Goal: Navigation & Orientation: Find specific page/section

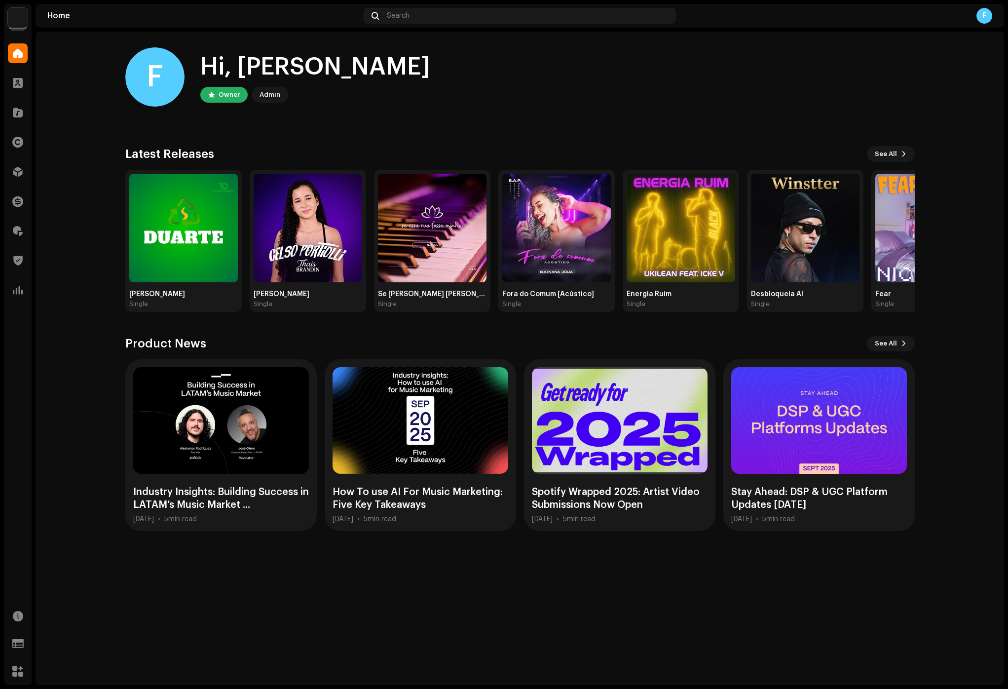
click at [23, 11] on img at bounding box center [18, 18] width 20 height 20
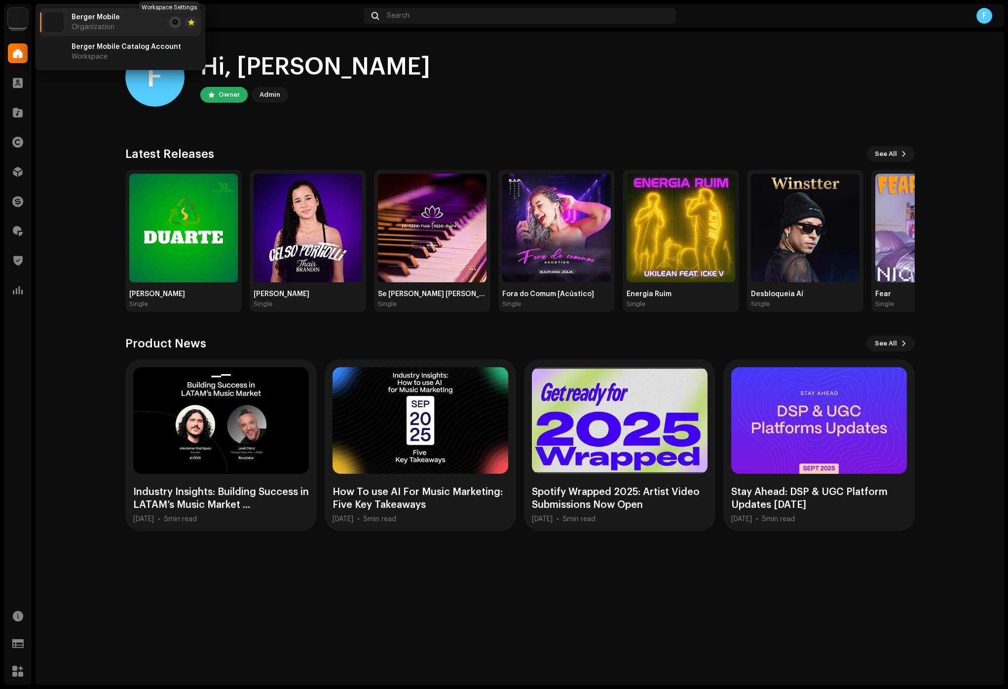
click at [172, 23] on span at bounding box center [175, 22] width 6 height 8
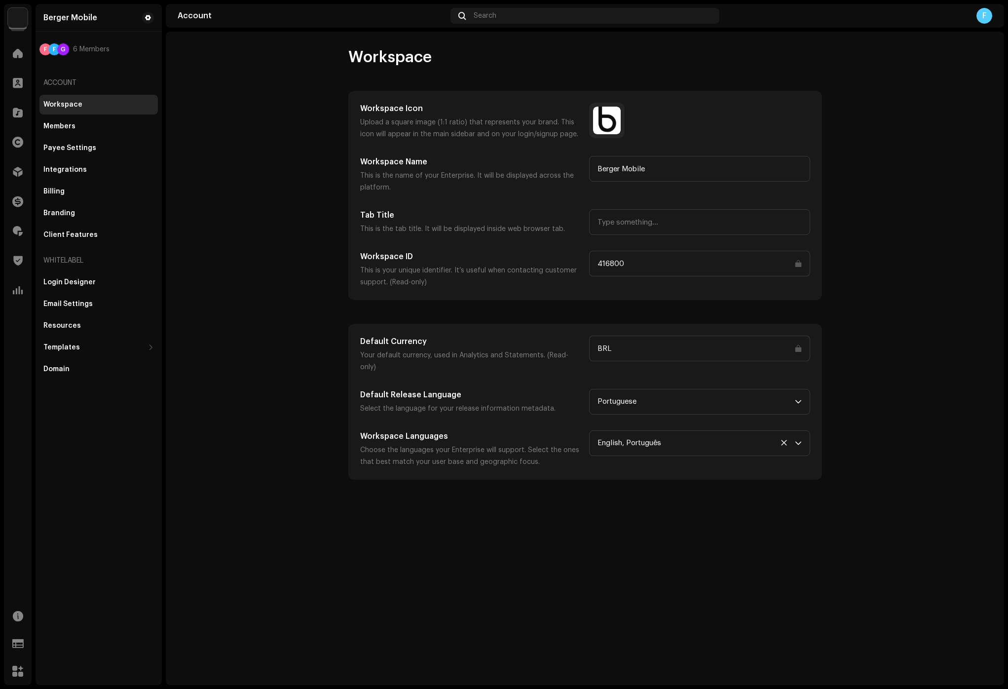
click at [91, 314] on div "Login Designer Email Settings Resources Templates Inspector Templates Consequen…" at bounding box center [98, 325] width 118 height 107
click at [91, 312] on div "Email Settings" at bounding box center [98, 304] width 118 height 20
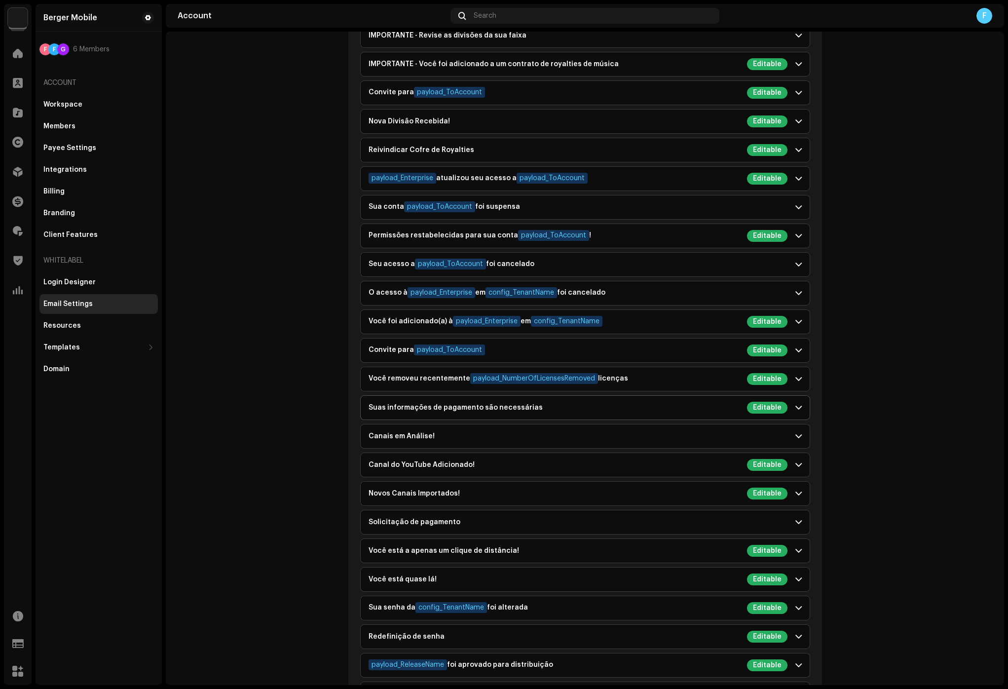
scroll to position [1067, 0]
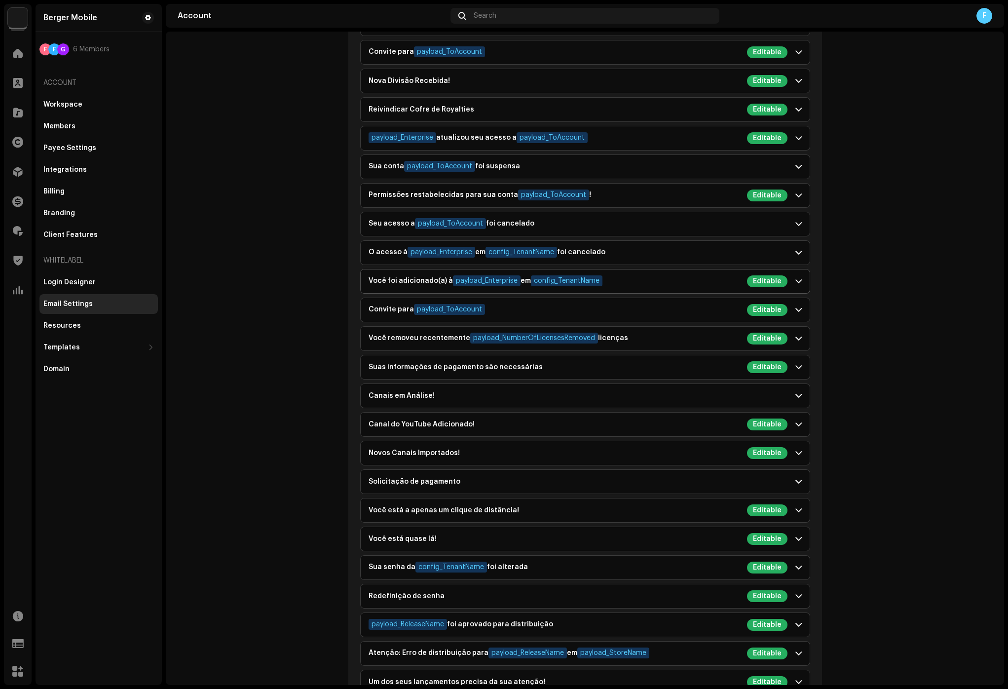
click at [396, 286] on div "Você foi adicionado(a) à payload_Enterprise em config_TenantName" at bounding box center [485, 281] width 234 height 12
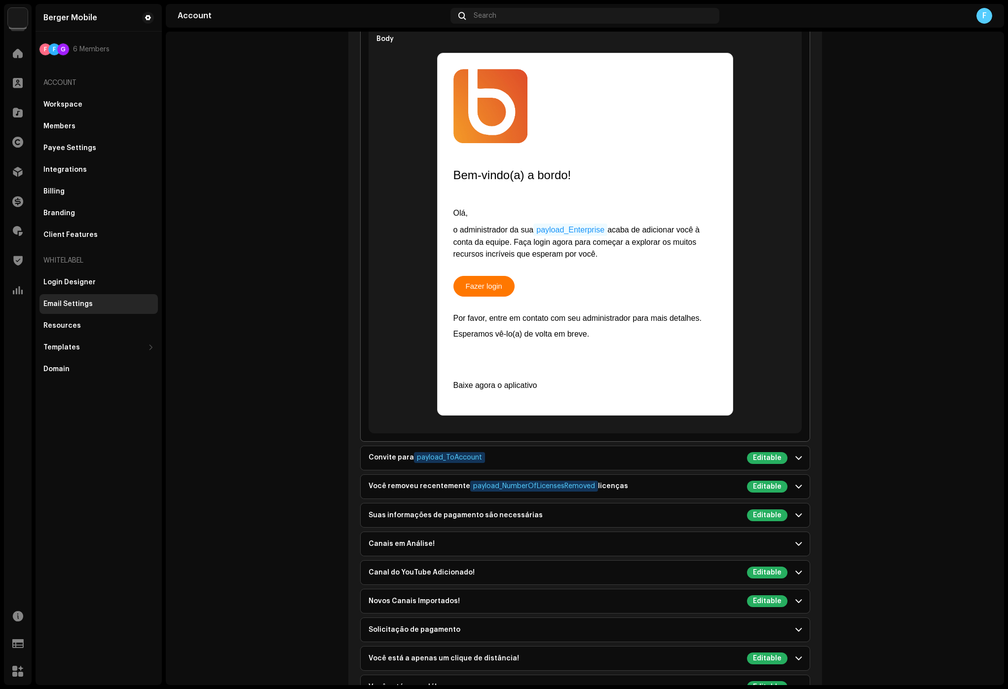
scroll to position [1675, 0]
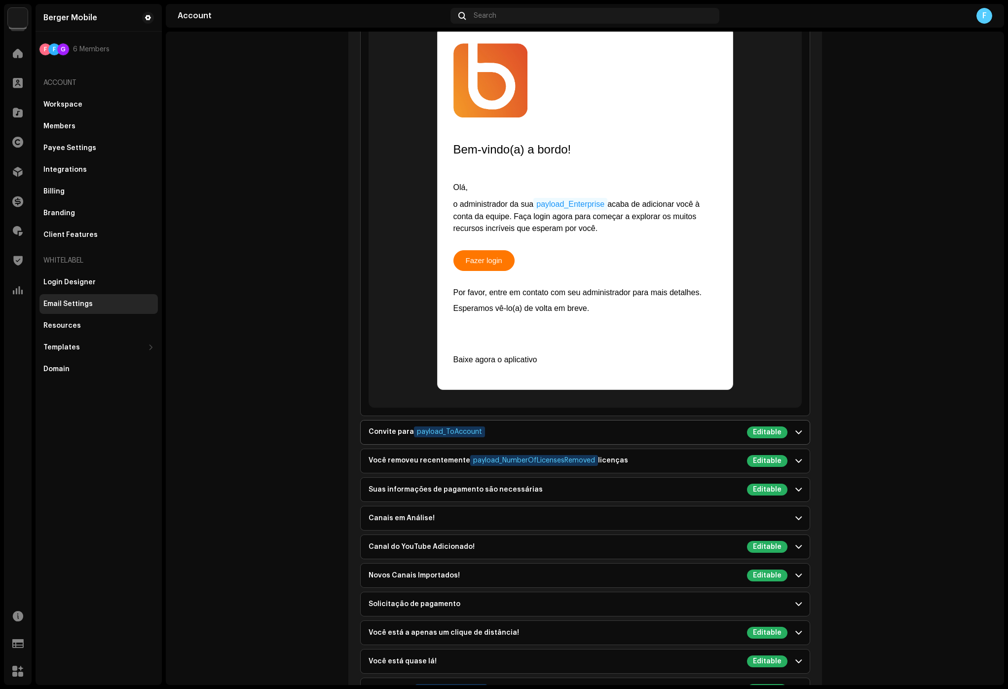
click at [390, 444] on p-accordion-header "Convite para payload_ToAccount Editable" at bounding box center [585, 432] width 449 height 24
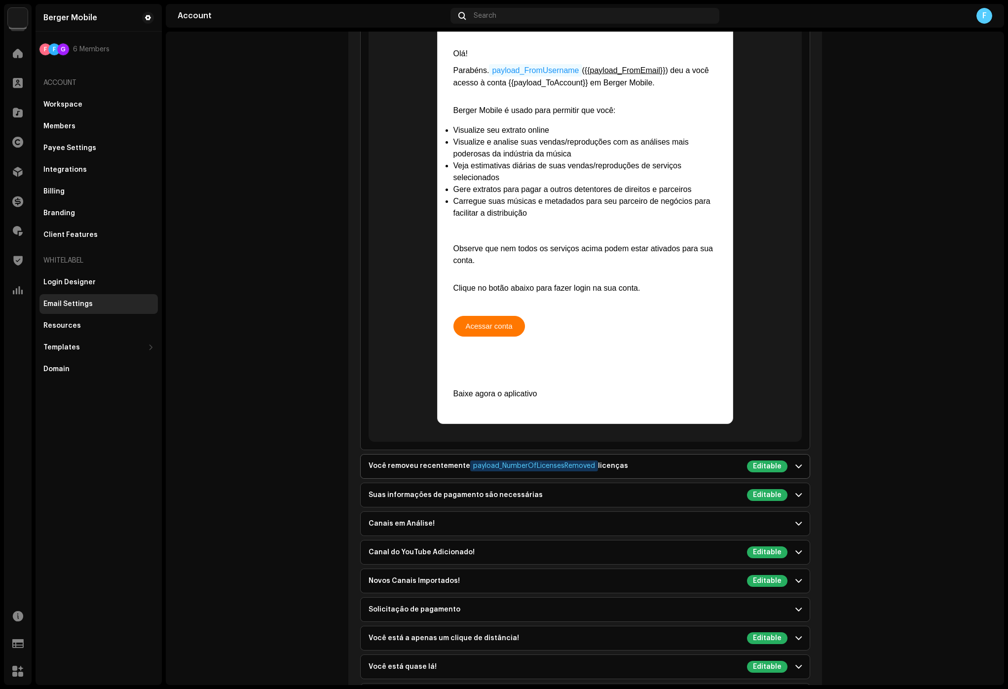
scroll to position [1731, 0]
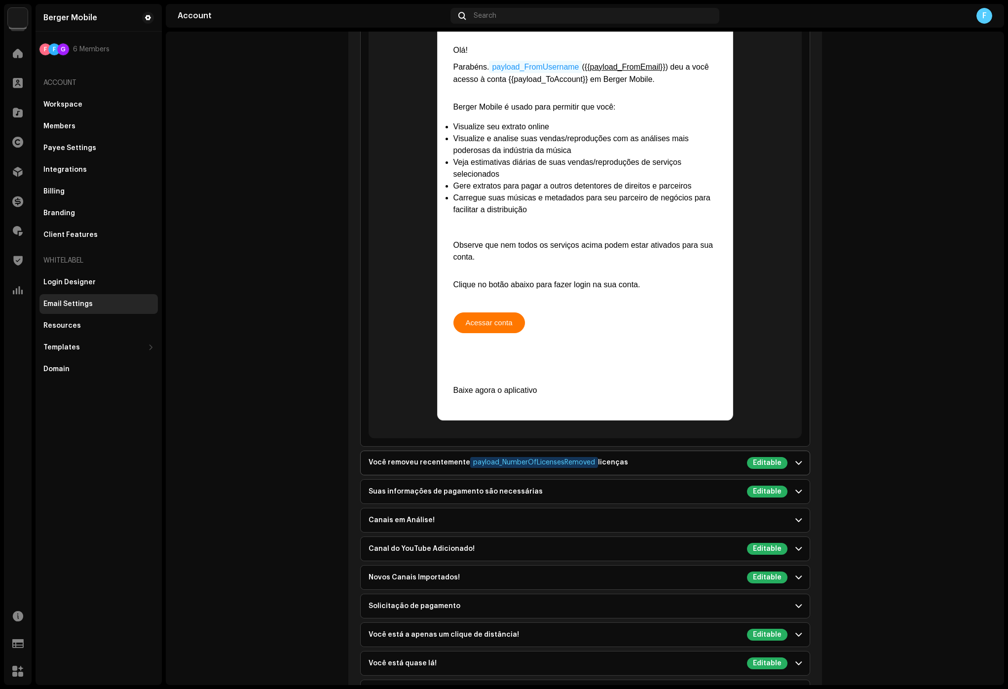
click at [387, 457] on div "Você removeu recentemente payload_NumberOfLicensesRemoved licenças" at bounding box center [497, 463] width 259 height 12
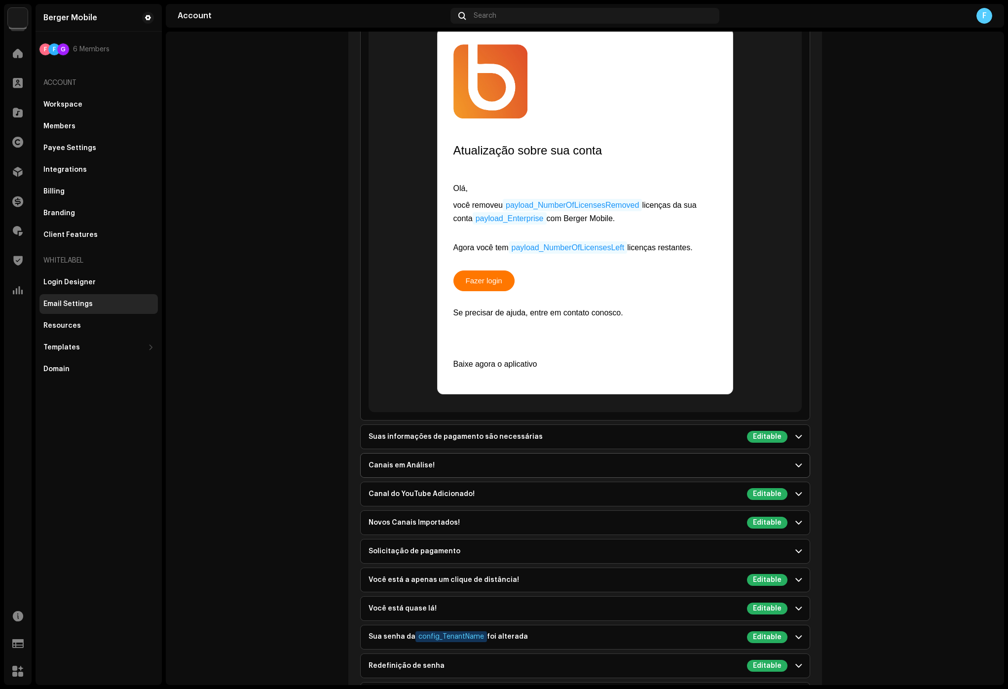
scroll to position [1744, 0]
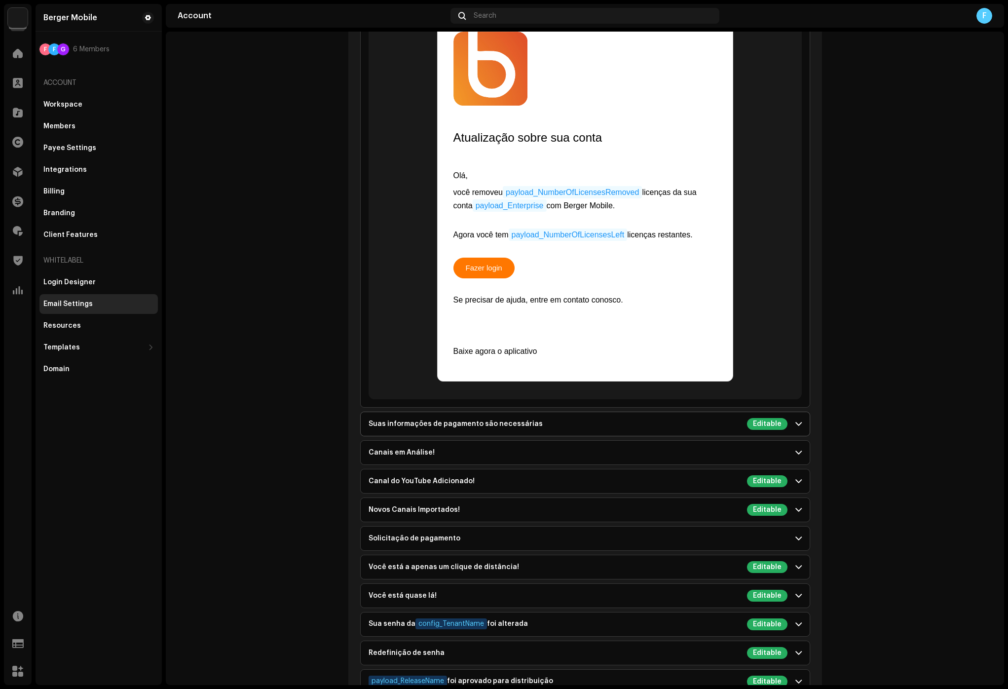
click at [386, 412] on p-accordion-header "Suas informações de pagamento são necessárias Editable" at bounding box center [585, 424] width 449 height 24
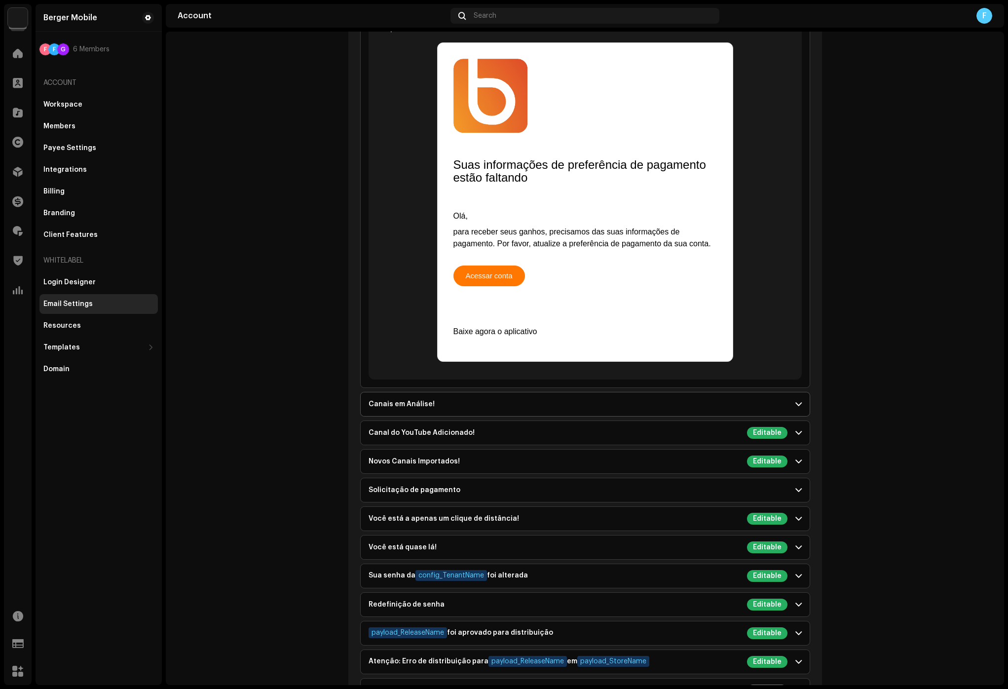
click at [388, 408] on div "Canais em Análise!" at bounding box center [401, 404] width 66 height 8
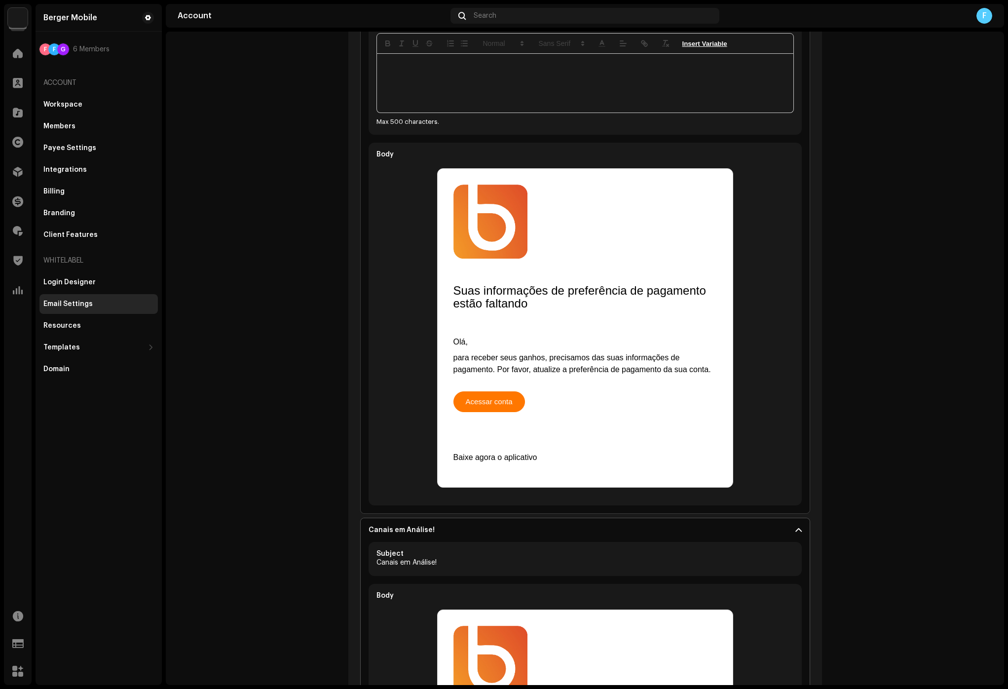
scroll to position [1609, 0]
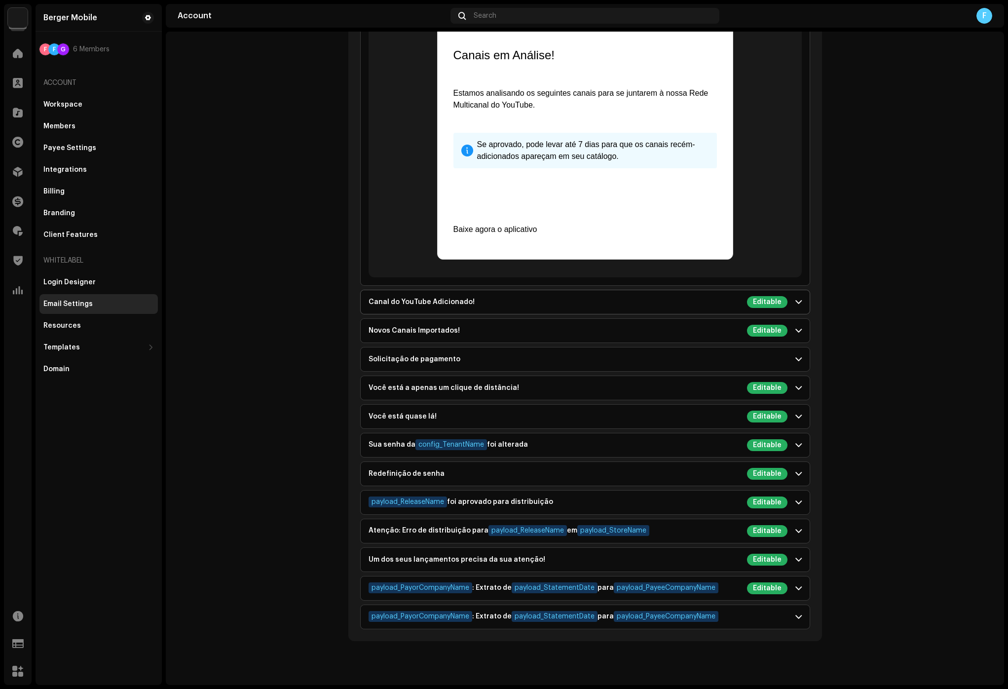
click at [407, 296] on div "Canal do YouTube Adicionado! Editable" at bounding box center [577, 302] width 419 height 12
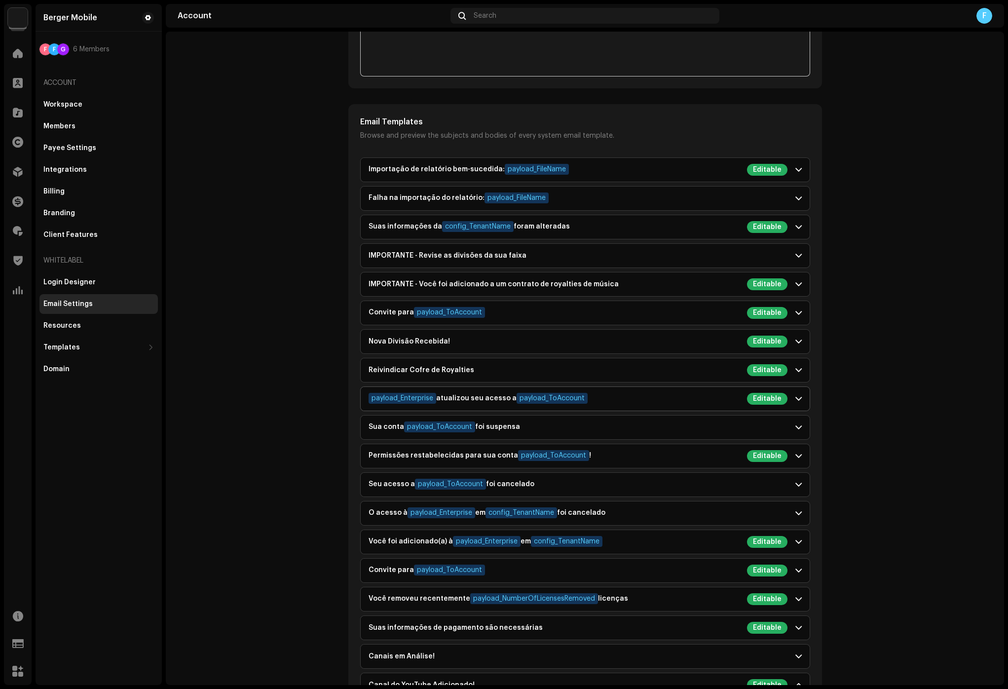
scroll to position [804, 0]
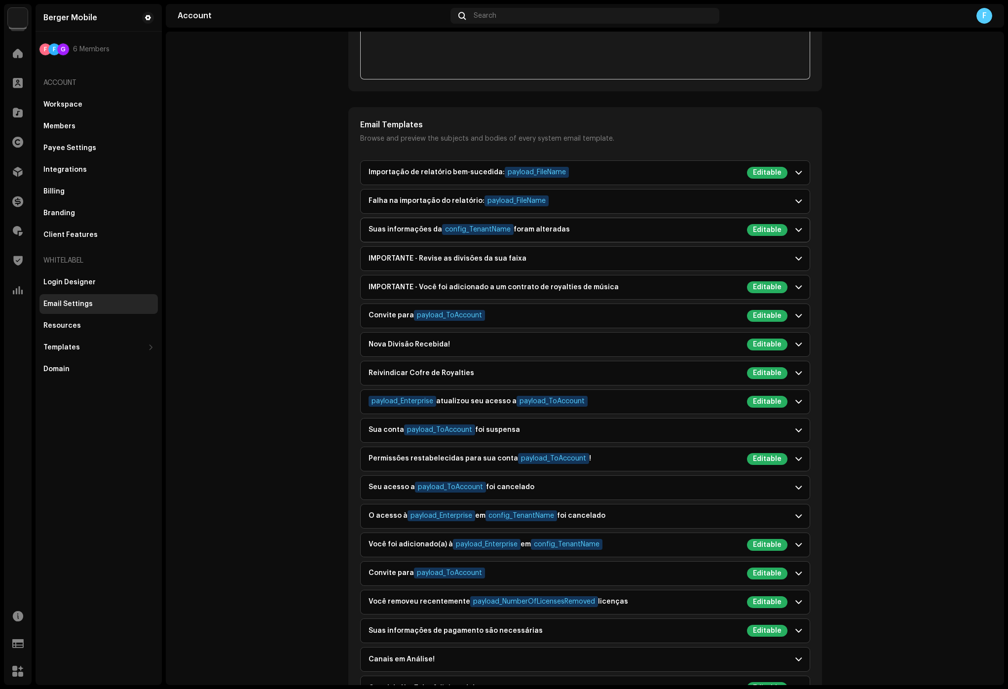
click at [406, 241] on p-accordion-header "Suas informações da config_TenantName foram alteradas Editable" at bounding box center [585, 230] width 449 height 24
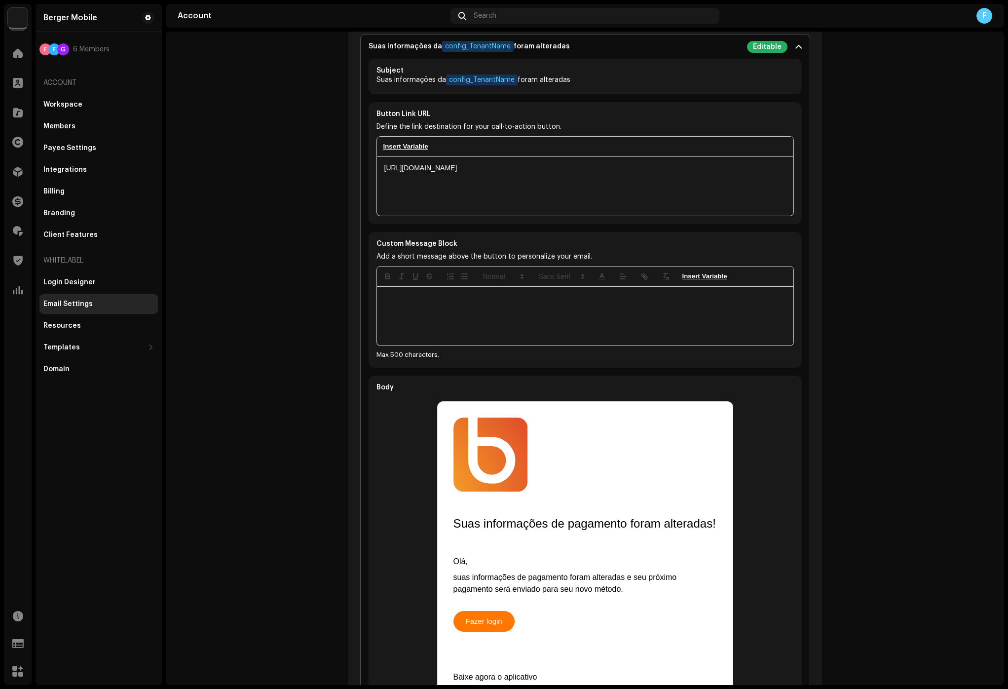
scroll to position [840, 0]
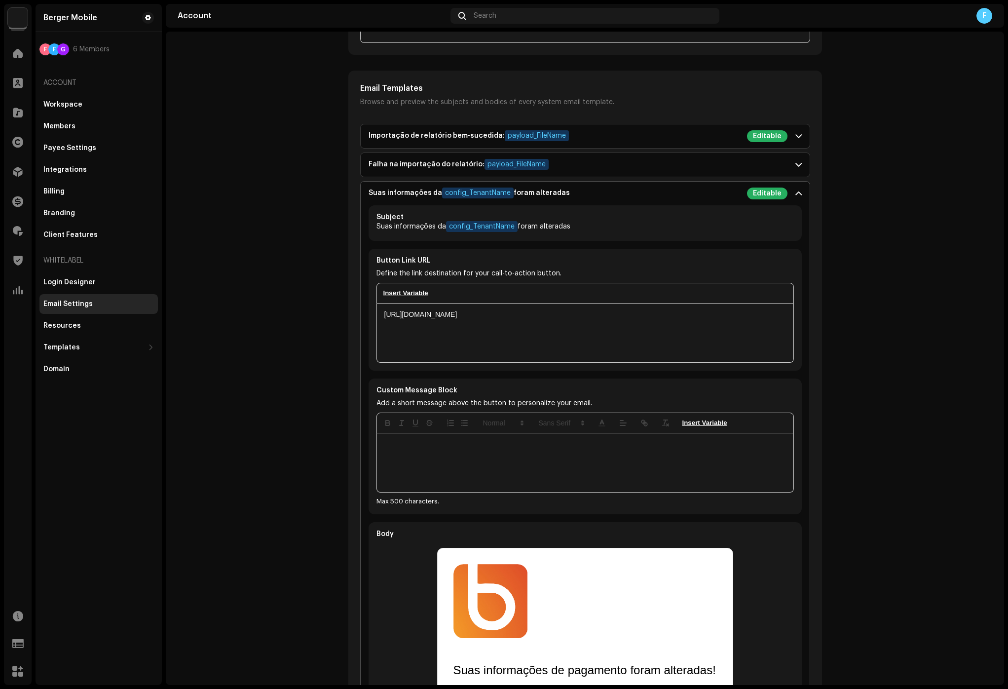
click at [410, 189] on div "Suas informações da config_TenantName foram alteradas" at bounding box center [468, 193] width 201 height 12
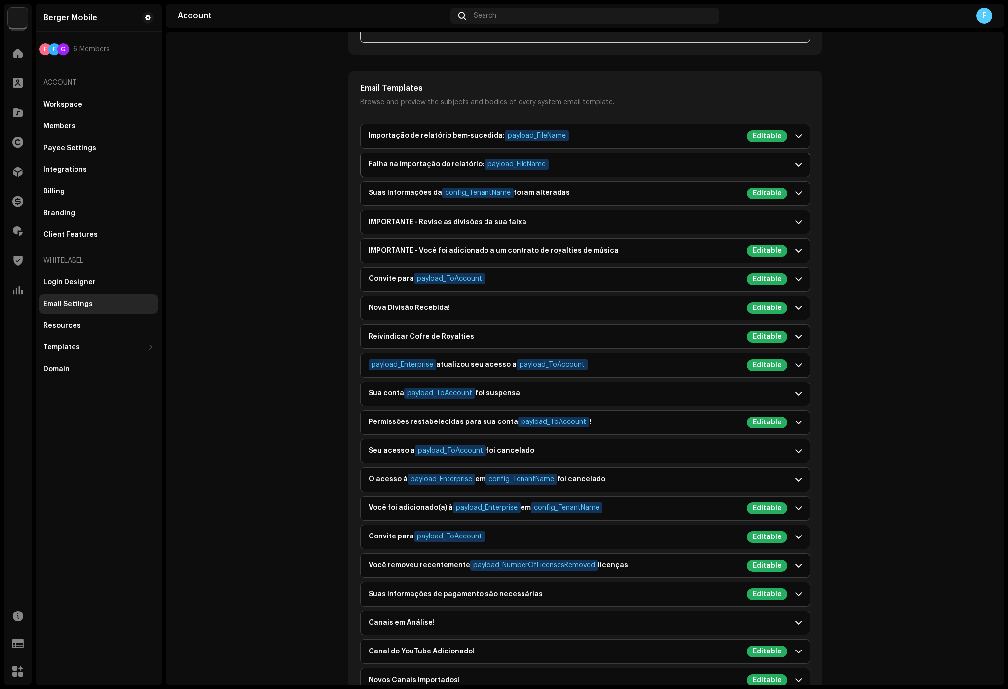
click at [403, 170] on div "Falha na importação do relatório: payload_FileName" at bounding box center [458, 165] width 180 height 12
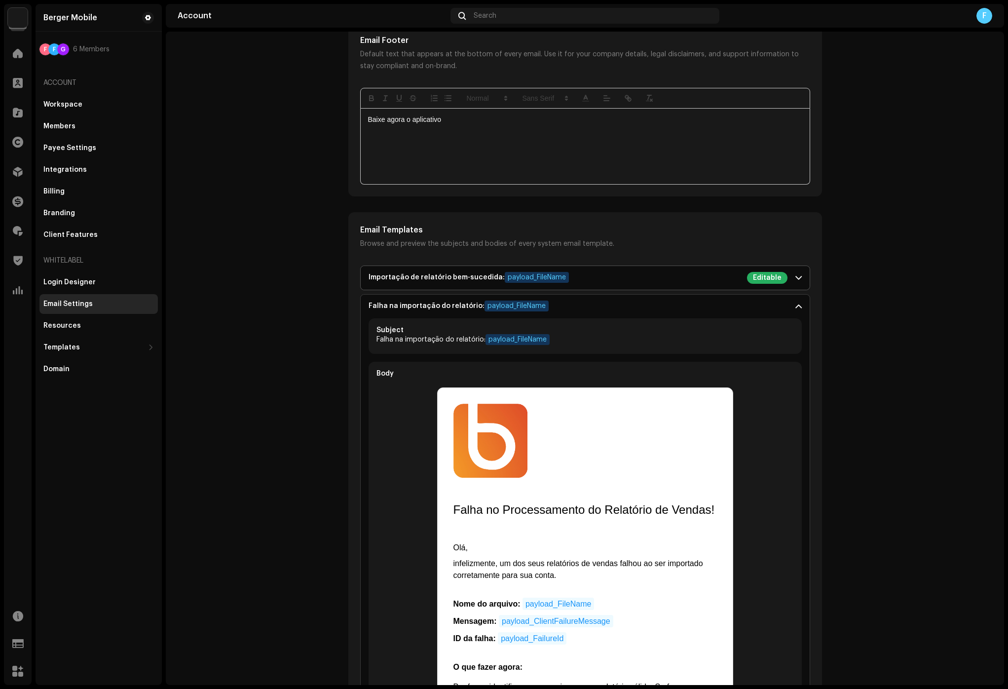
scroll to position [697, 0]
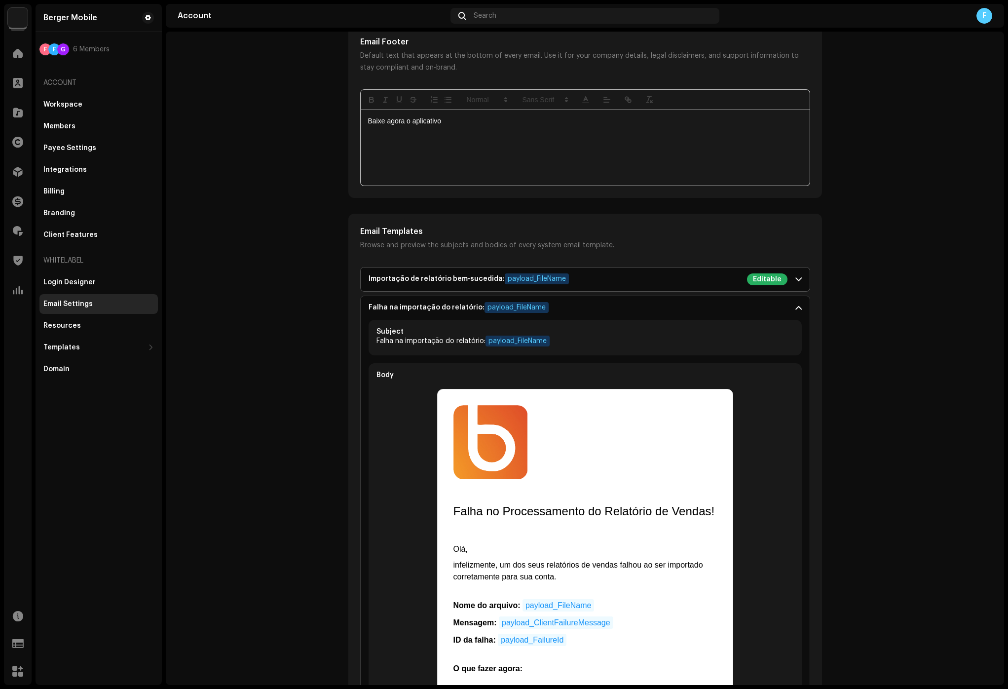
click at [410, 280] on div "Importação de relatório bem-sucedida: payload_FileName" at bounding box center [468, 279] width 200 height 12
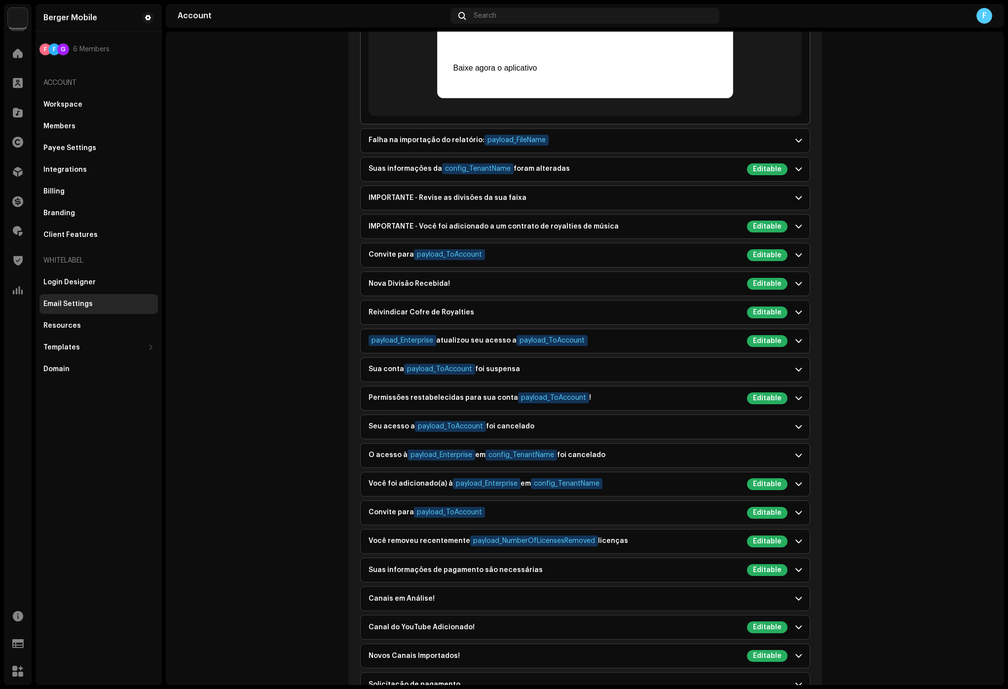
scroll to position [1623, 0]
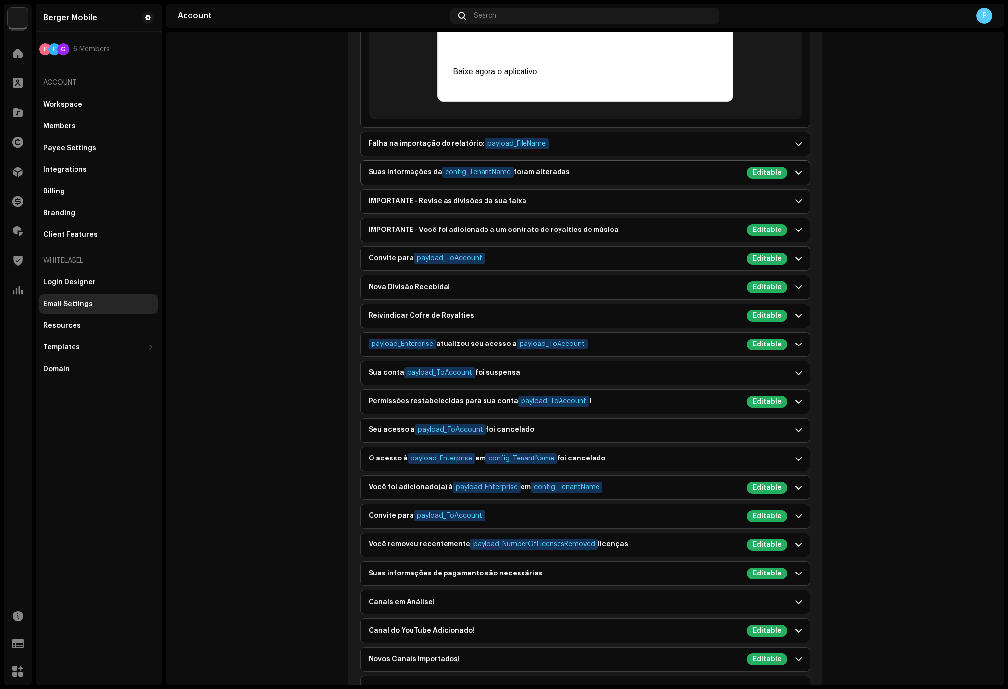
click at [541, 171] on div "Suas informações da config_TenantName foram alteradas" at bounding box center [468, 173] width 201 height 12
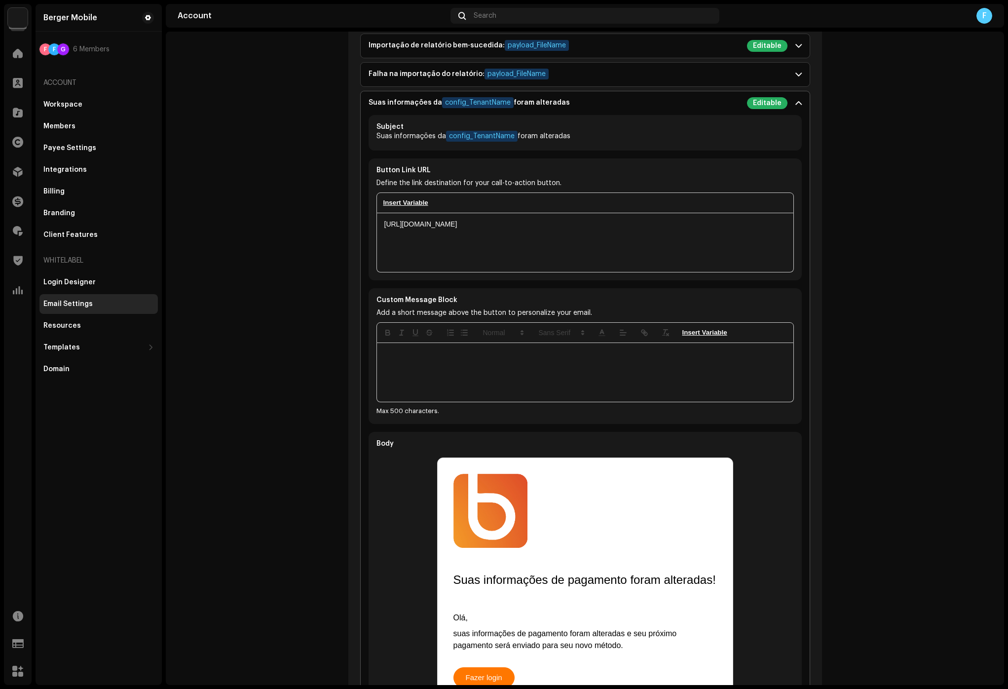
scroll to position [923, 0]
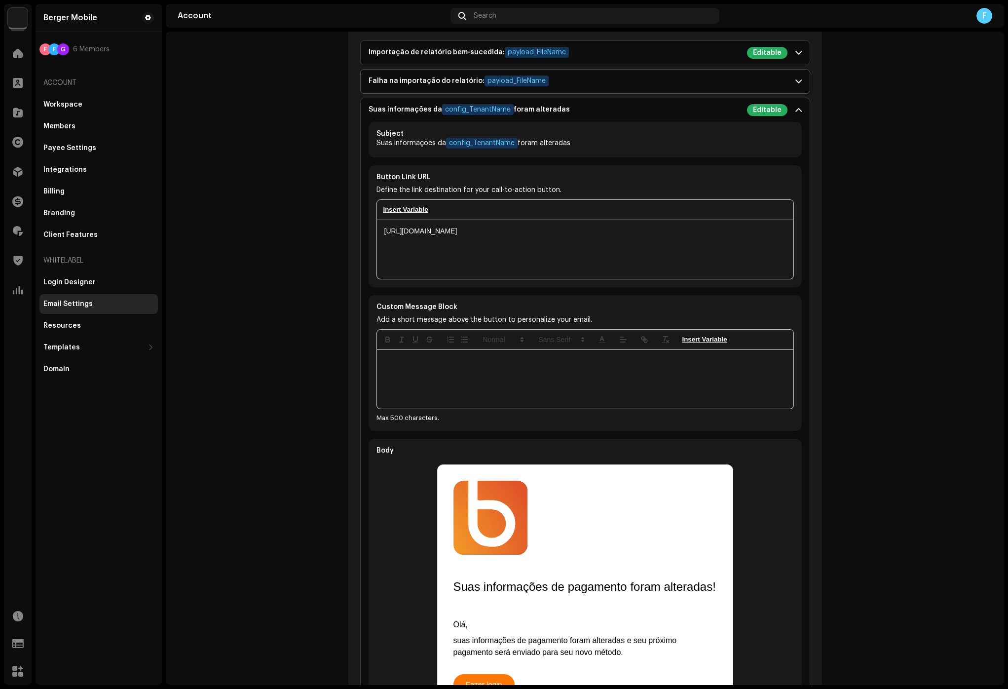
click at [557, 71] on p-accordion-header "Falha na importação do relatório: payload_FileName" at bounding box center [585, 82] width 449 height 24
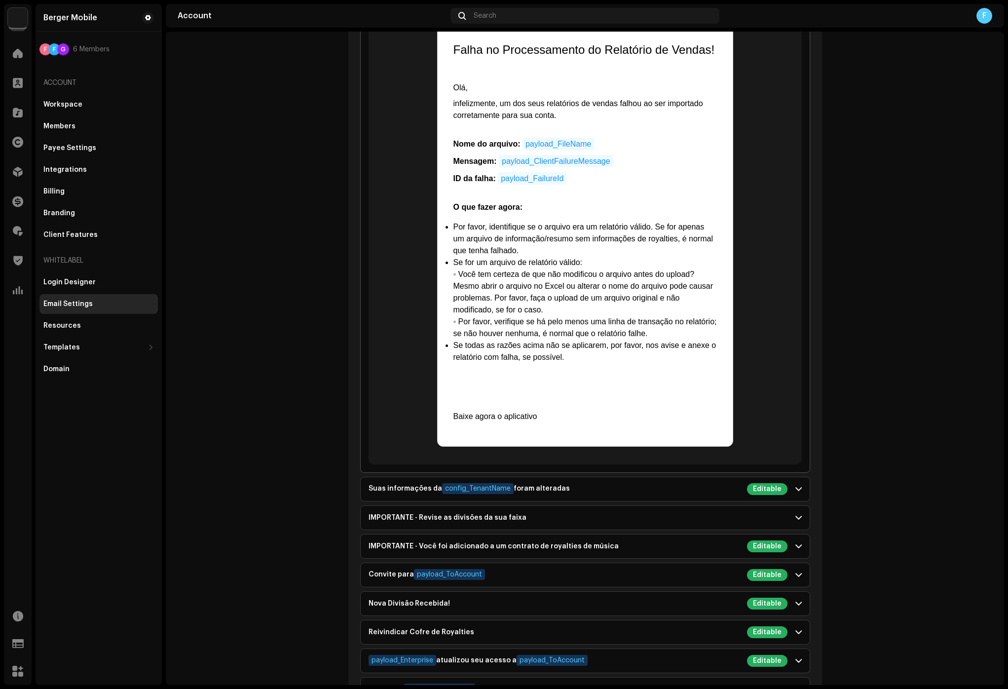
scroll to position [1158, 0]
click at [542, 495] on div "Suas informações da config_TenantName foram alteradas" at bounding box center [468, 489] width 201 height 12
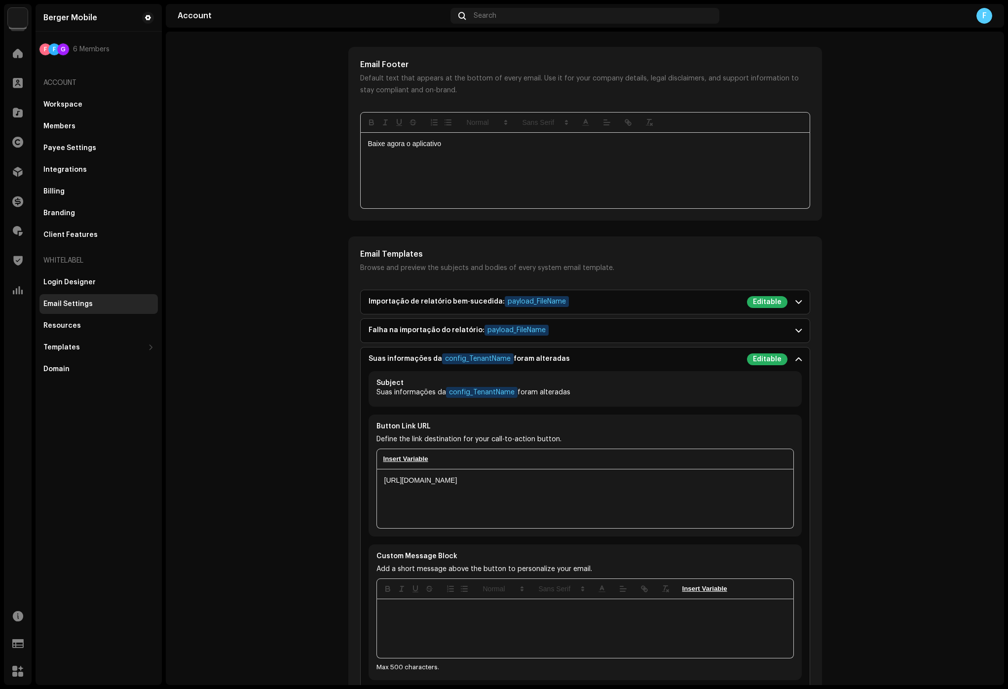
scroll to position [675, 0]
click at [543, 353] on div "Suas informações da config_TenantName foram alteradas Editable" at bounding box center [577, 359] width 419 height 12
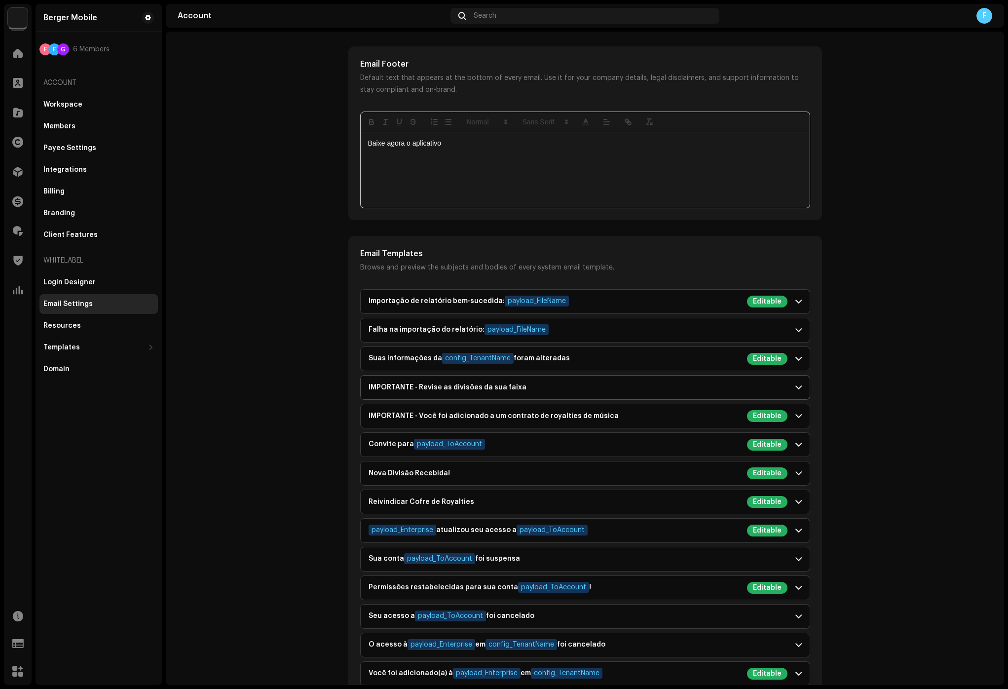
click at [526, 388] on div "IMPORTANTE - Revise as divisões da sua faixa" at bounding box center [577, 387] width 419 height 8
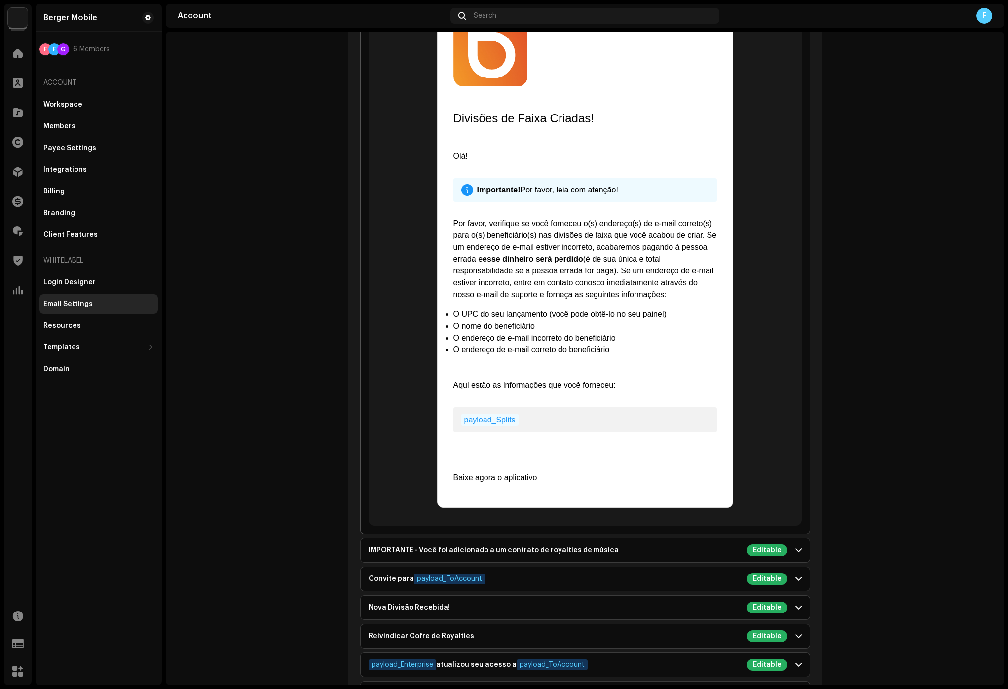
scroll to position [1155, 0]
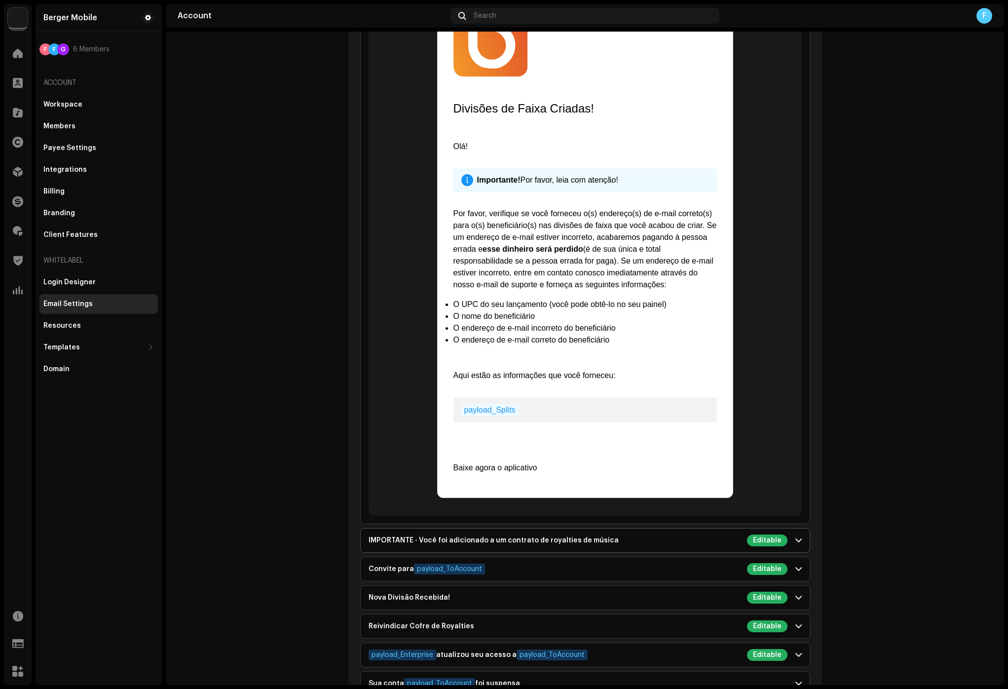
click at [471, 544] on div "IMPORTANTE - Você foi adicionado a um contrato de royalties de música" at bounding box center [493, 540] width 250 height 8
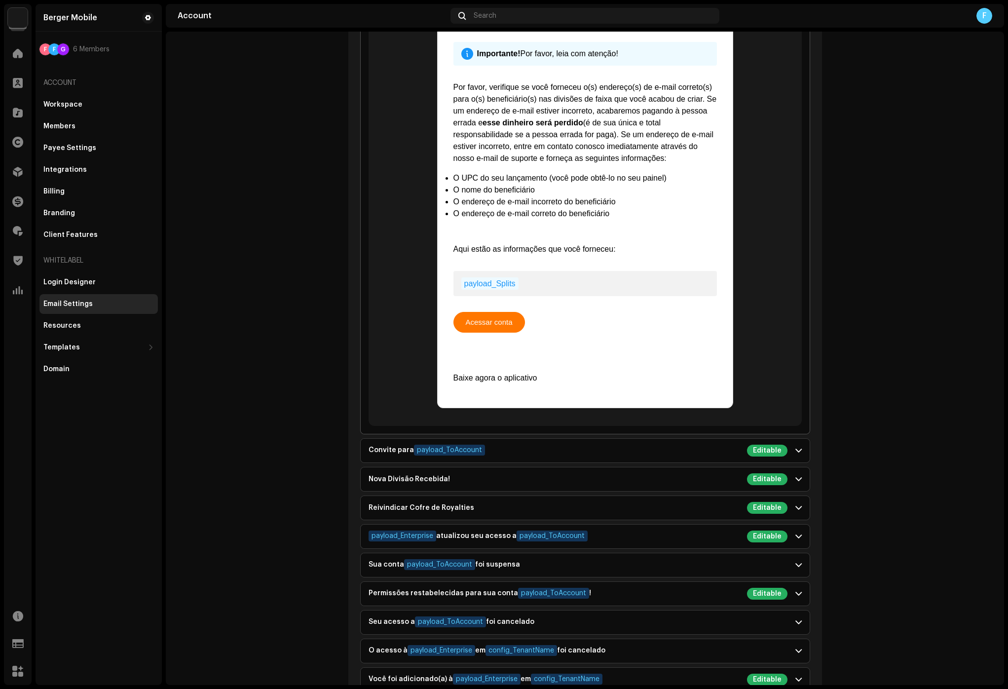
scroll to position [1597, 0]
click at [511, 456] on div "Convite para payload_ToAccount Editable" at bounding box center [577, 450] width 419 height 12
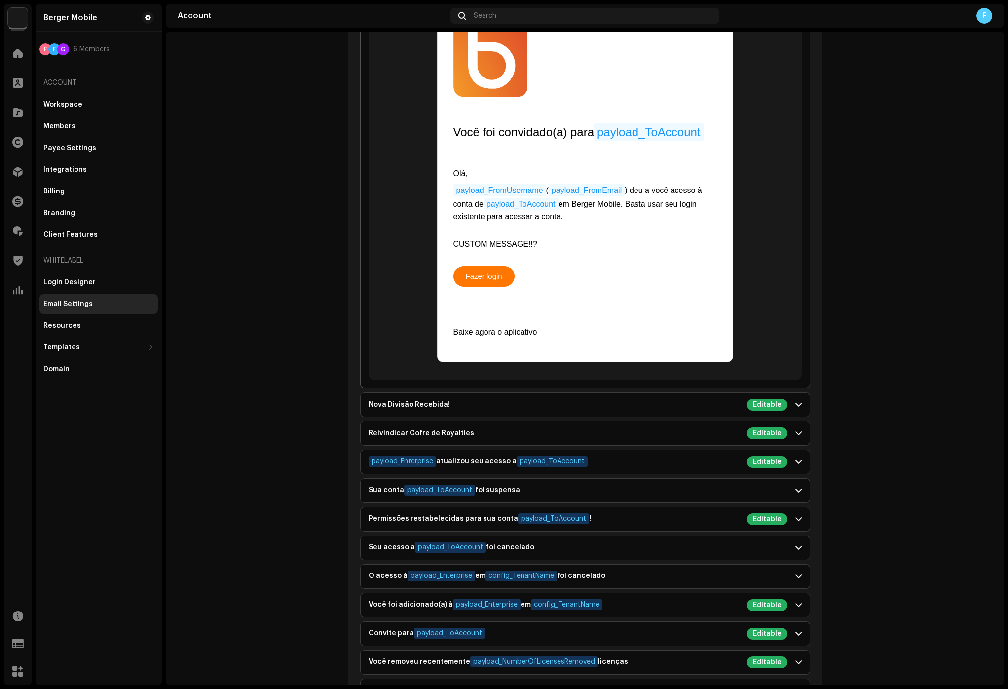
scroll to position [1458, 0]
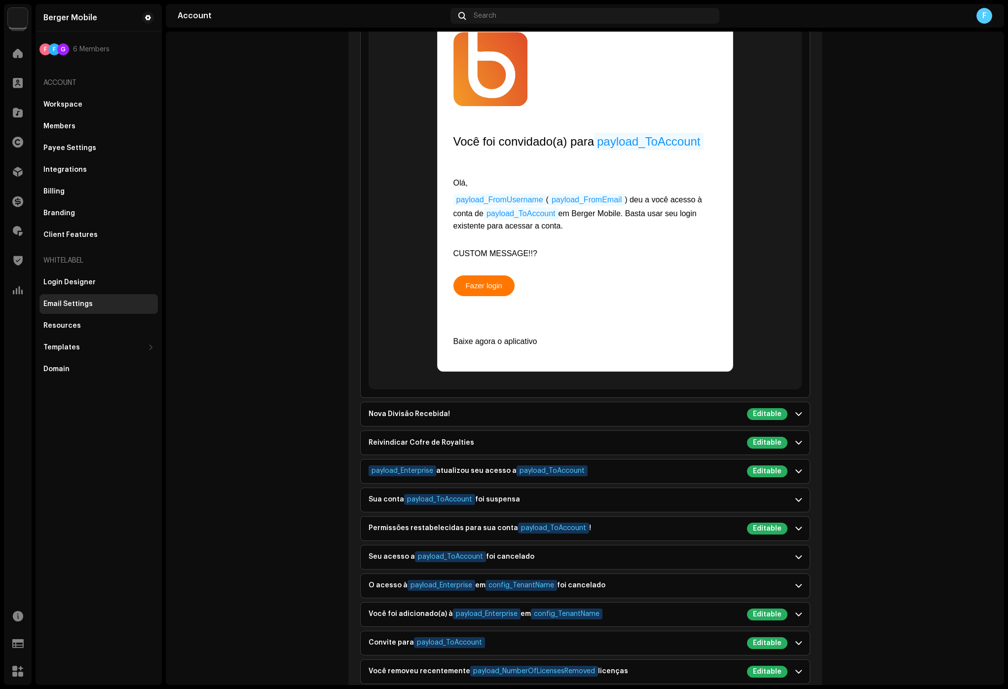
click at [517, 409] on p-accordion "Importação de relatório bem-sucedida: payload_FileName Editable Subject Importa…" at bounding box center [585, 295] width 450 height 1578
click at [515, 416] on p-accordion-header "Nova Divisão Recebida! Editable" at bounding box center [585, 414] width 449 height 24
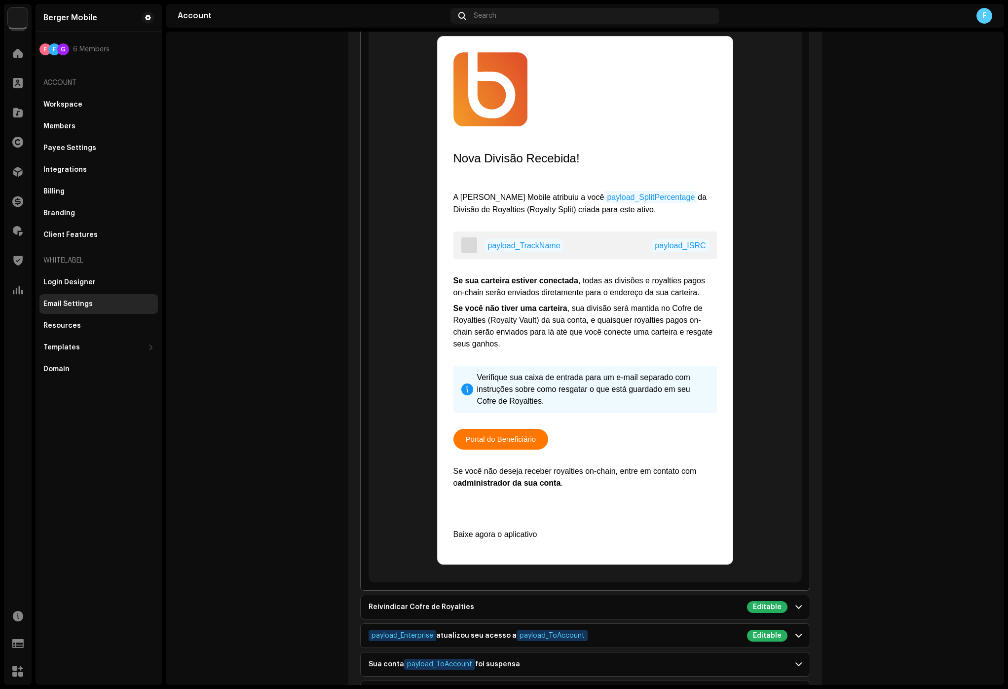
scroll to position [1733, 0]
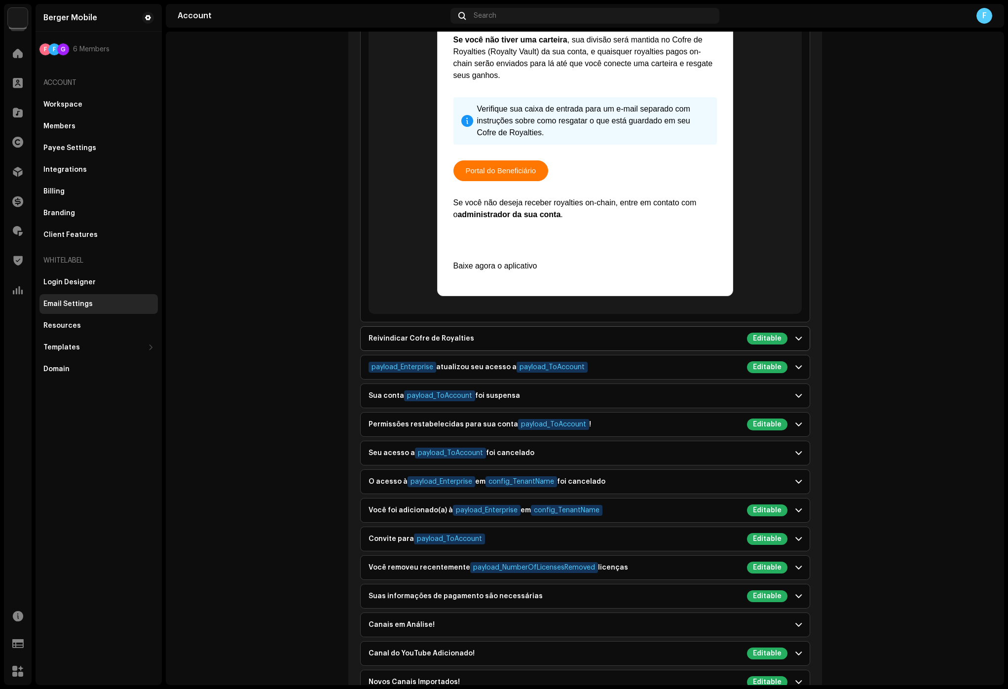
click at [524, 344] on div "Reivindicar Cofre de Royalties Editable" at bounding box center [577, 338] width 419 height 12
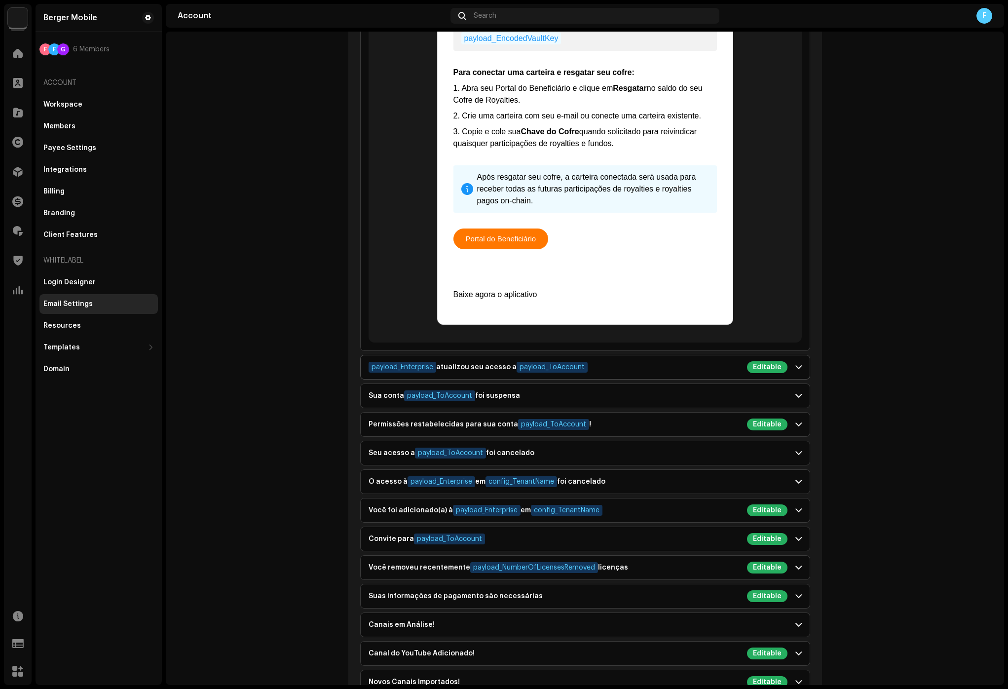
click at [500, 373] on div "payload_Enterprise atualizou seu acesso a payload_ToAccount" at bounding box center [477, 368] width 219 height 12
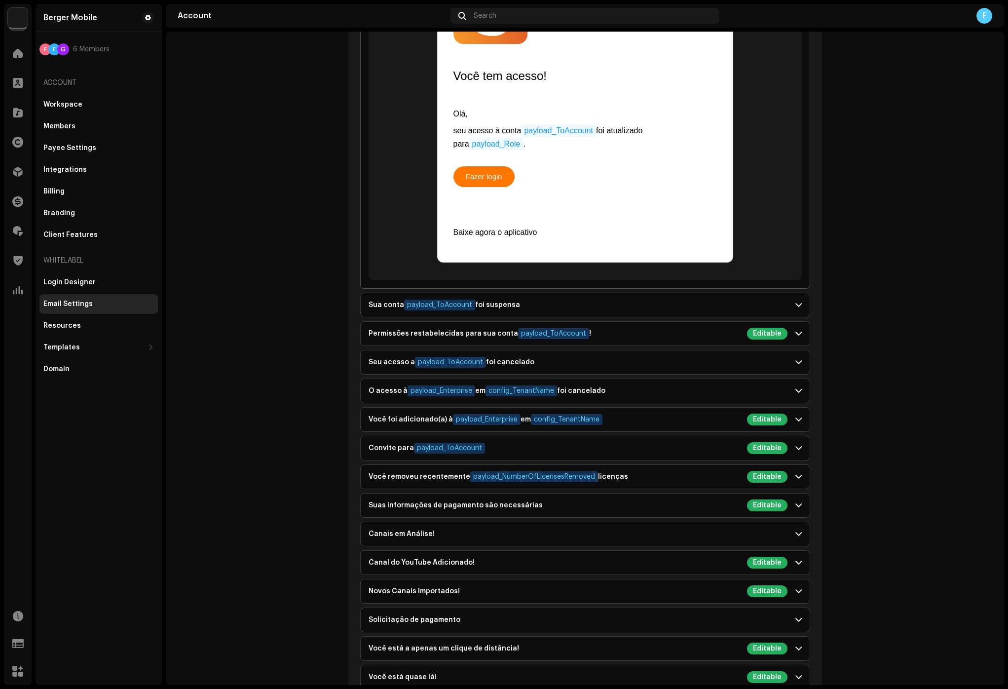
scroll to position [1532, 0]
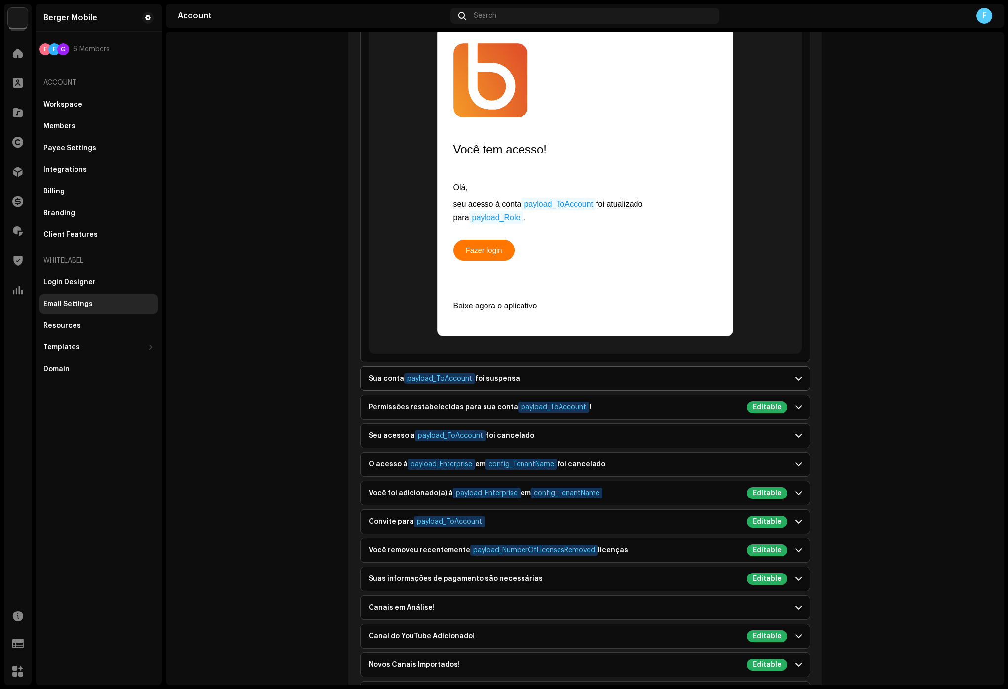
click at [563, 381] on p-accordion-header "Sua conta payload_ToAccount foi suspensa" at bounding box center [585, 378] width 449 height 24
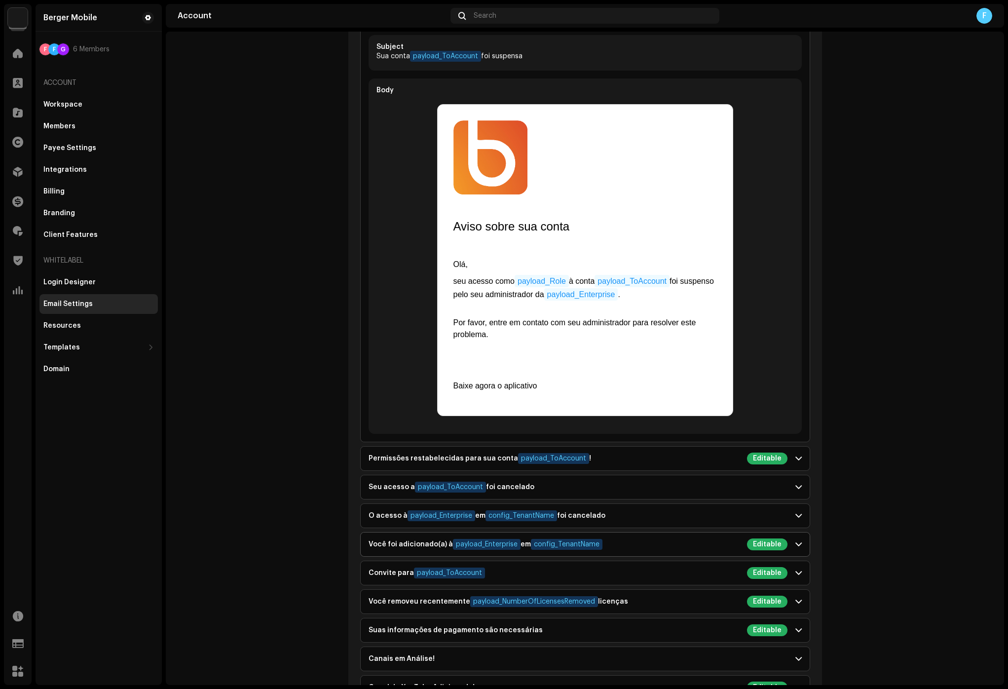
scroll to position [1210, 0]
click at [604, 448] on p-accordion-header "Permissões restabelecidas para sua conta payload_ToAccount ! Editable" at bounding box center [585, 459] width 449 height 24
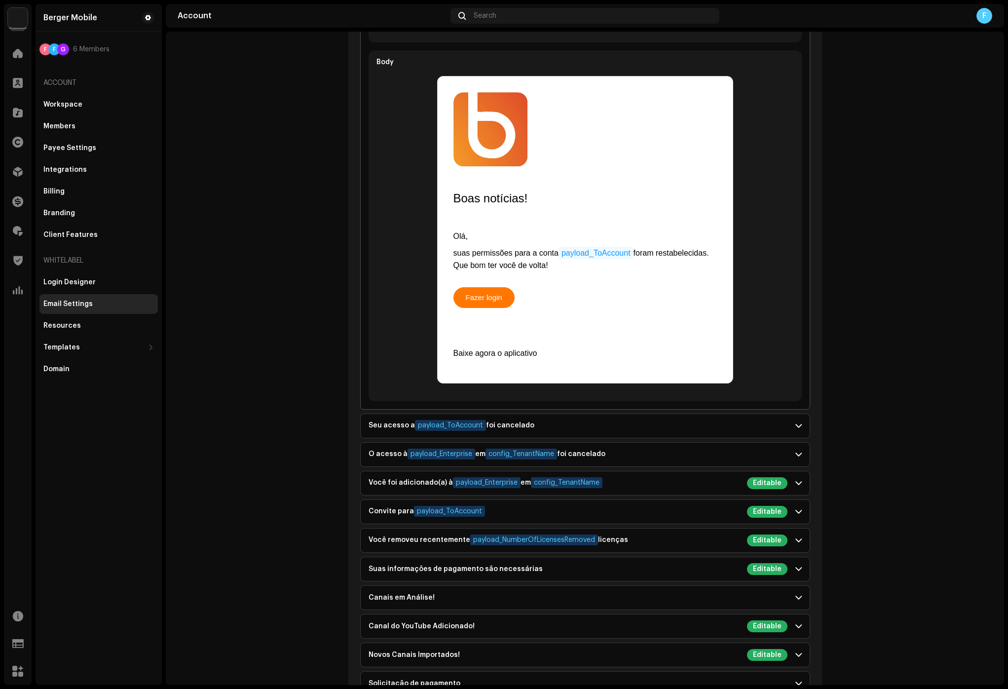
scroll to position [1541, 0]
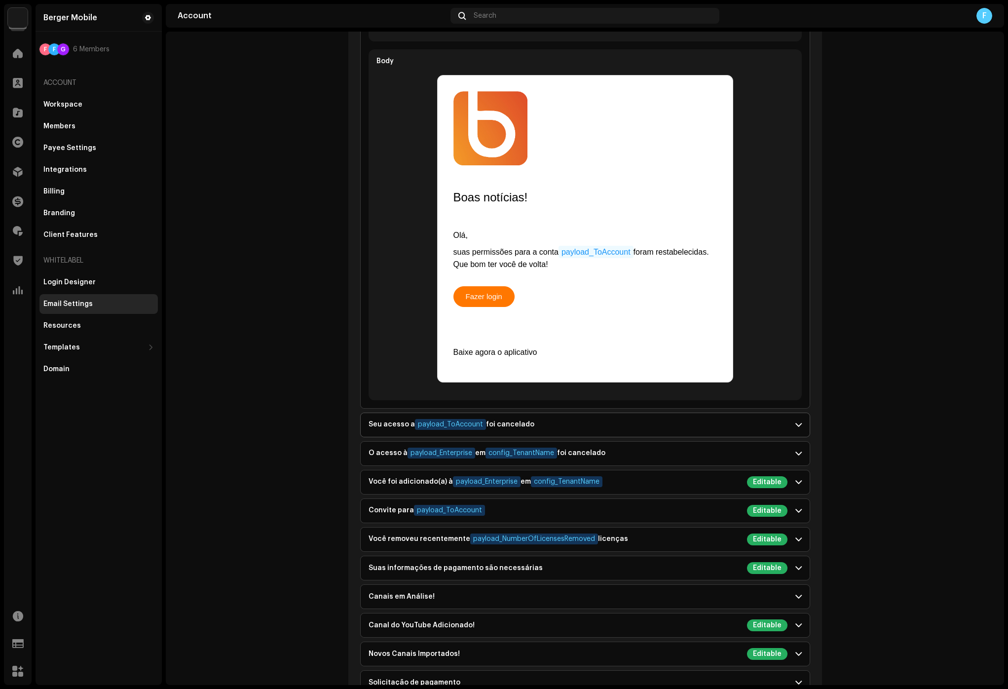
click at [596, 426] on div "Seu acesso a payload_ToAccount foi cancelado" at bounding box center [577, 425] width 419 height 12
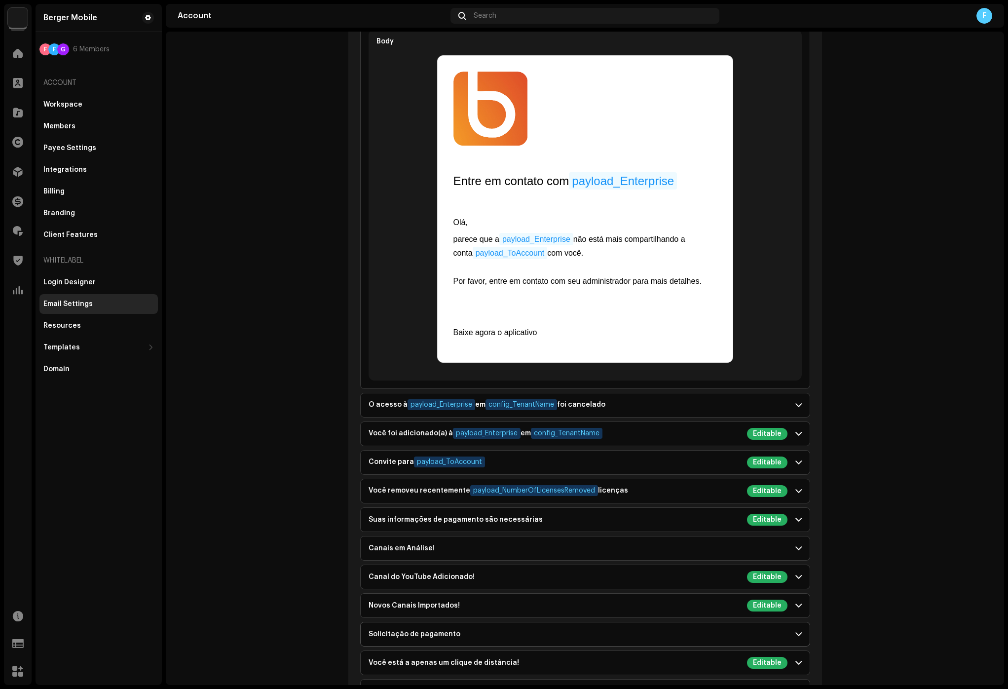
scroll to position [1265, 0]
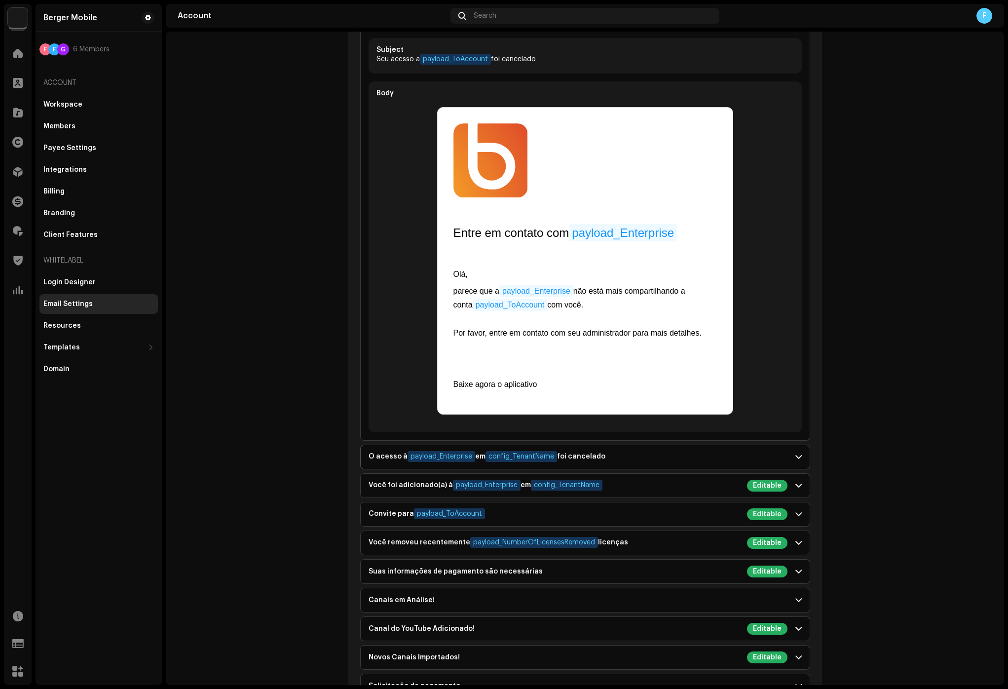
click at [598, 463] on div "O acesso à payload_Enterprise em config_TenantName foi cancelado" at bounding box center [486, 457] width 237 height 12
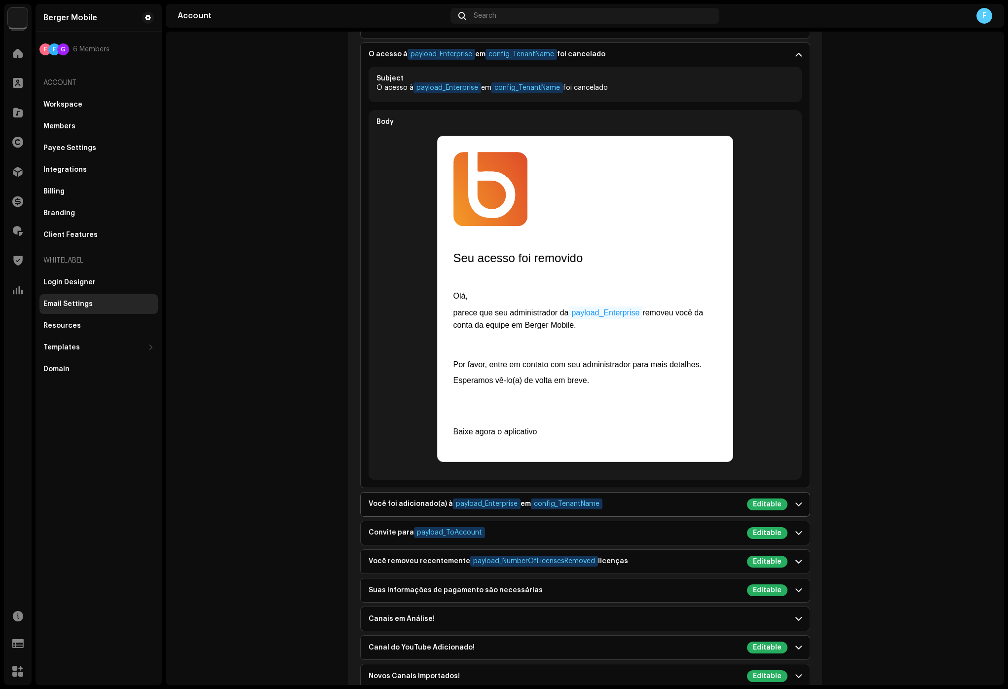
click at [618, 510] on div "Você foi adicionado(a) à payload_Enterprise em config_TenantName Editable" at bounding box center [577, 504] width 419 height 12
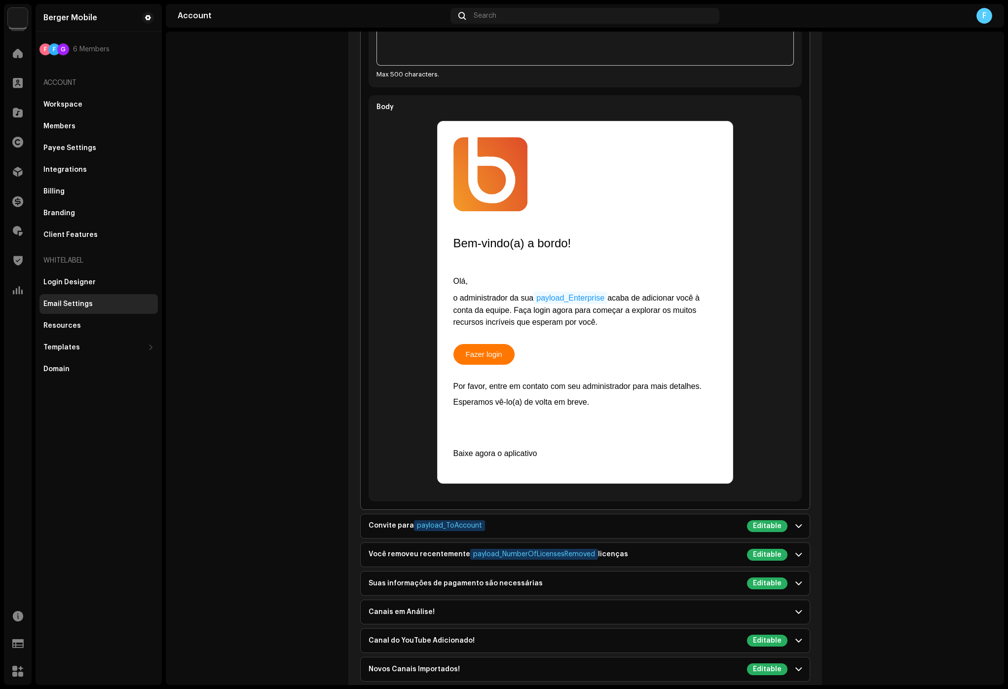
scroll to position [1635, 0]
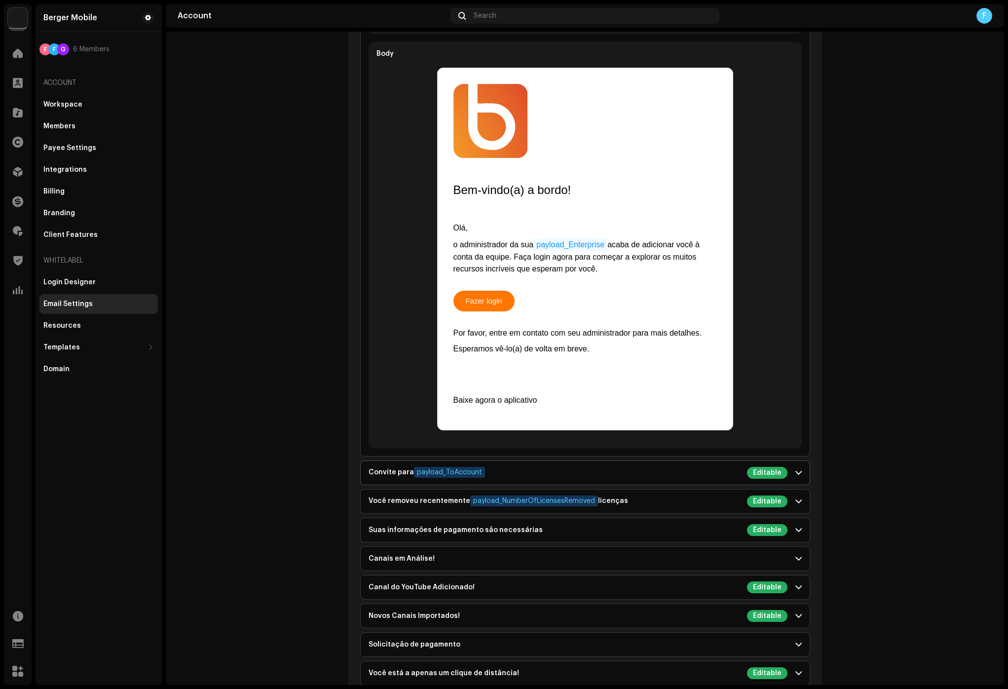
click at [613, 484] on p-accordion-header "Convite para payload_ToAccount Editable" at bounding box center [585, 473] width 449 height 24
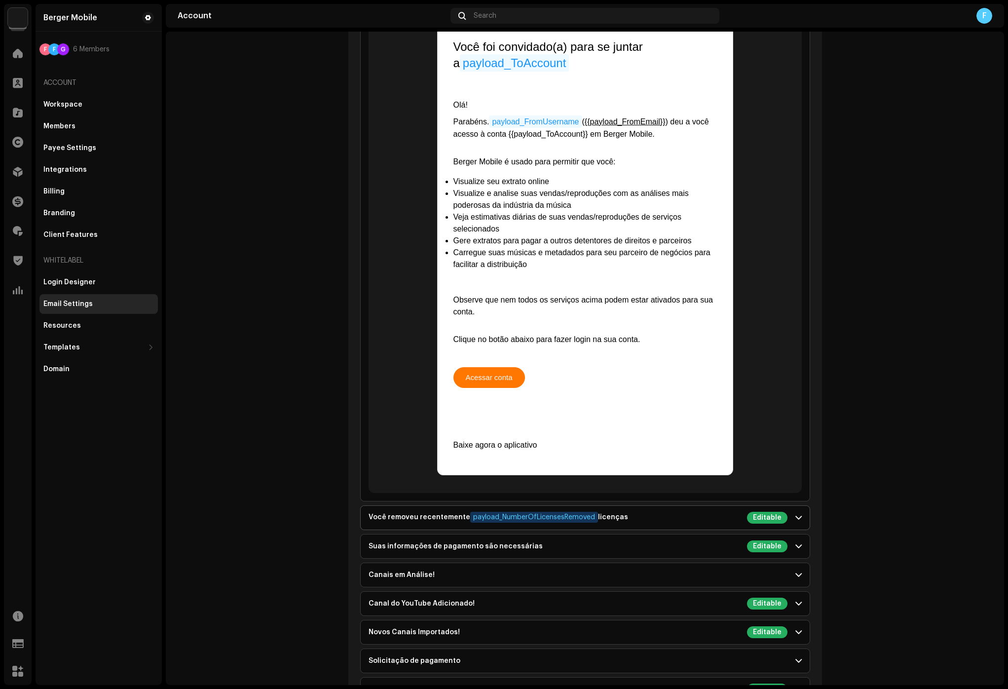
scroll to position [1679, 0]
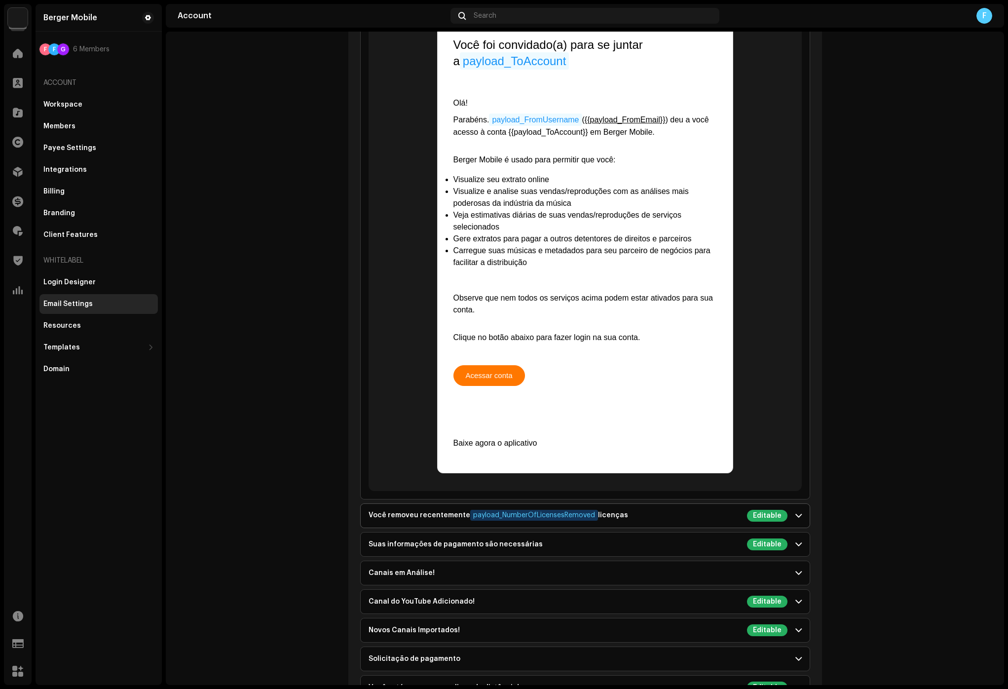
click at [608, 511] on div "Você removeu recentemente payload_NumberOfLicensesRemoved licenças" at bounding box center [497, 516] width 259 height 12
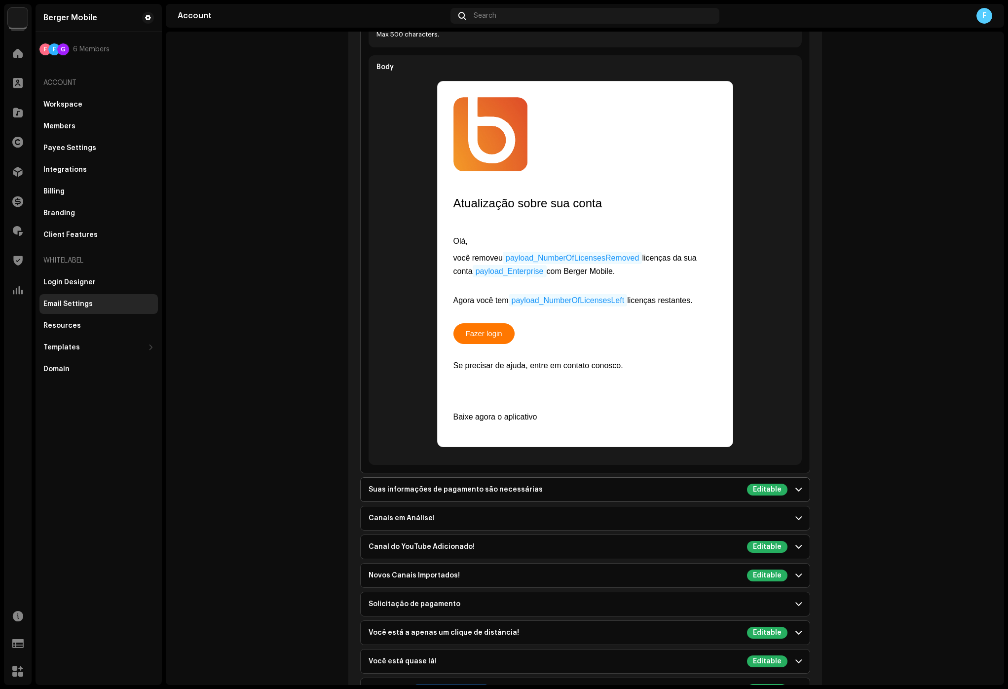
click at [610, 494] on p-accordion-header "Suas informações de pagamento são necessárias Editable" at bounding box center [585, 489] width 449 height 24
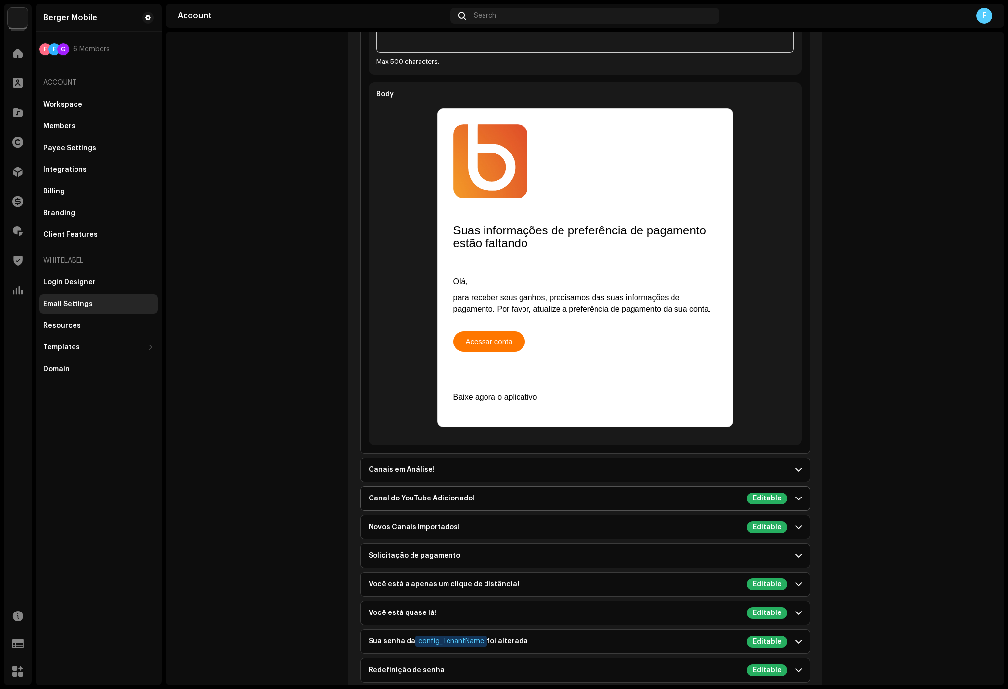
click at [611, 495] on p-accordion-header "Canal do YouTube Adicionado! Editable" at bounding box center [585, 498] width 449 height 24
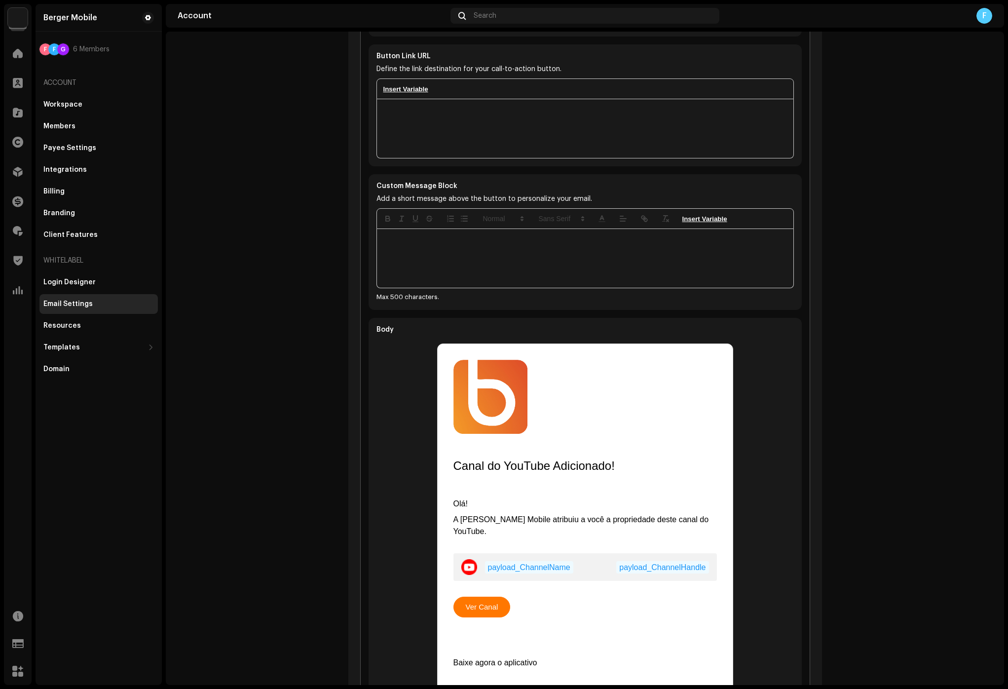
scroll to position [1346, 0]
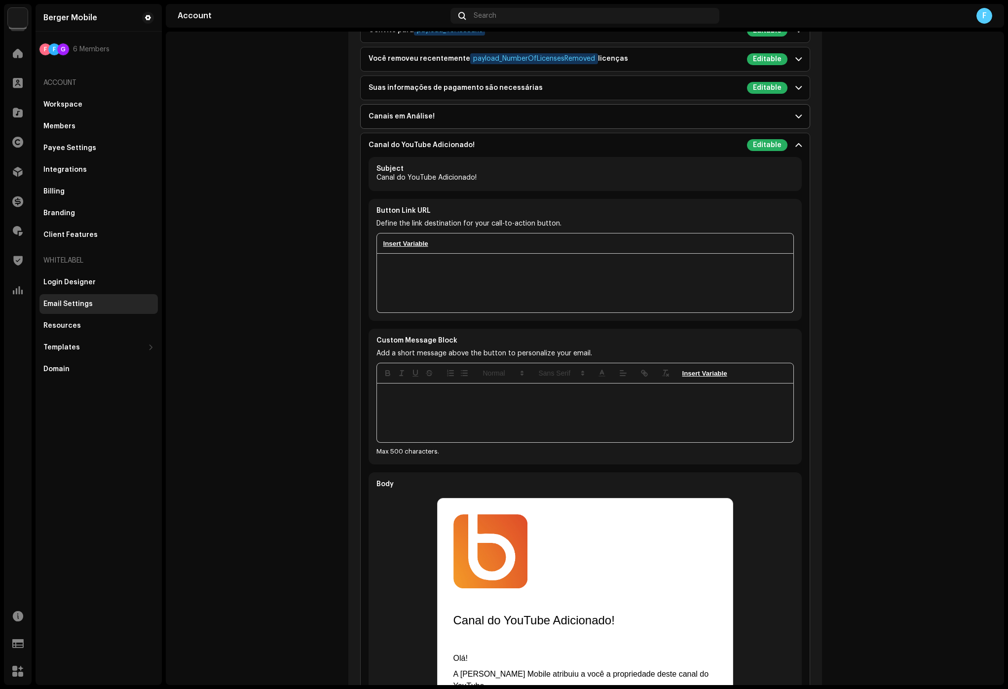
click at [513, 121] on p-accordion-header "Canais em Análise!" at bounding box center [585, 117] width 449 height 24
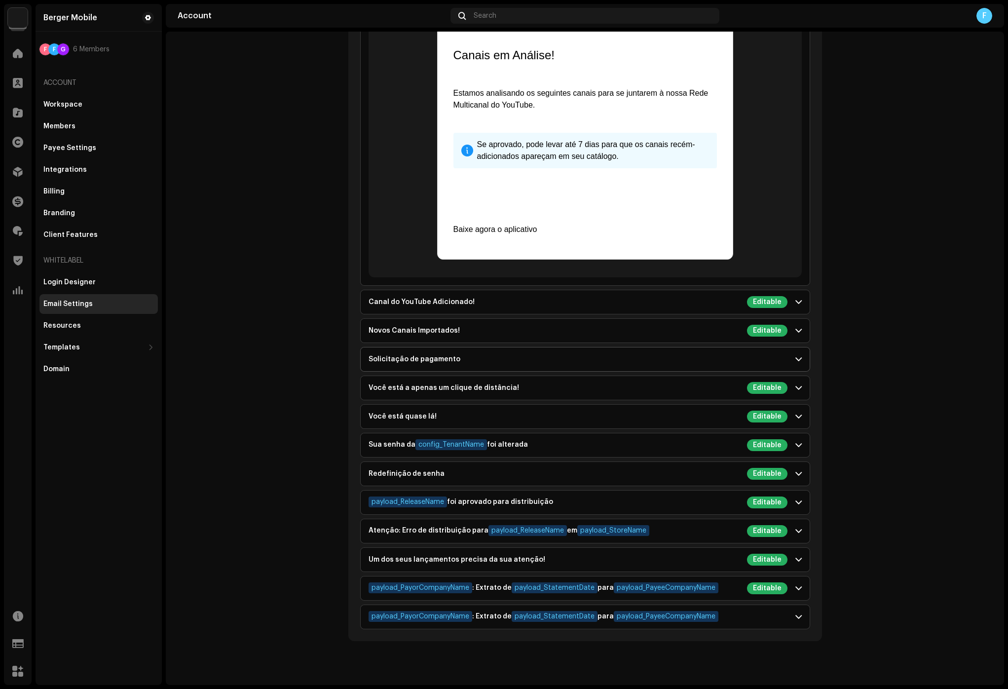
click at [443, 355] on div "Solicitação de pagamento" at bounding box center [414, 359] width 92 height 8
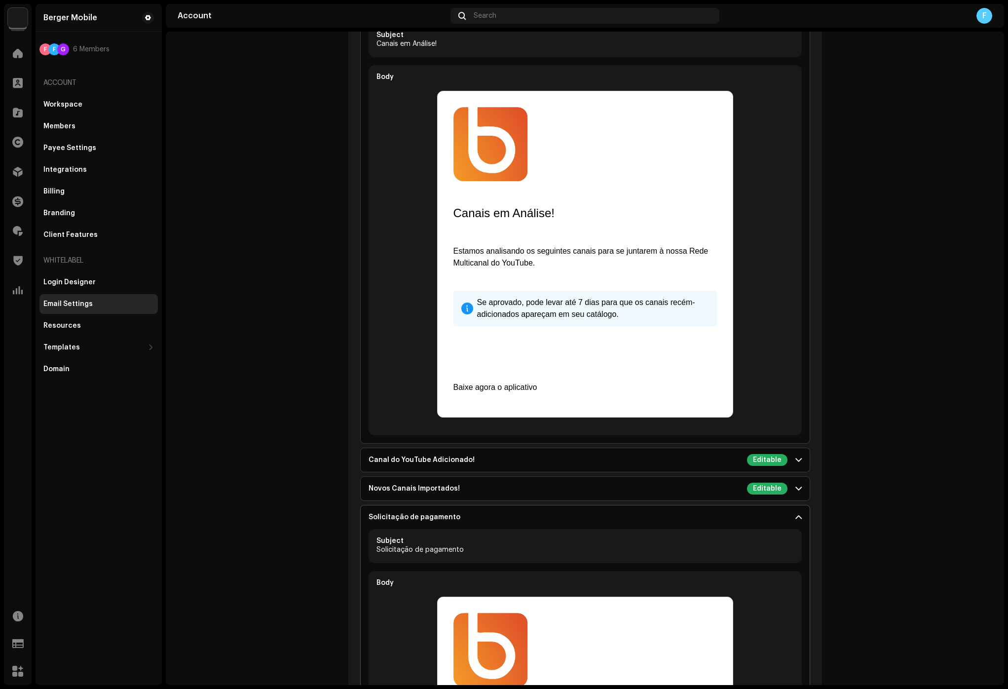
scroll to position [1450, 0]
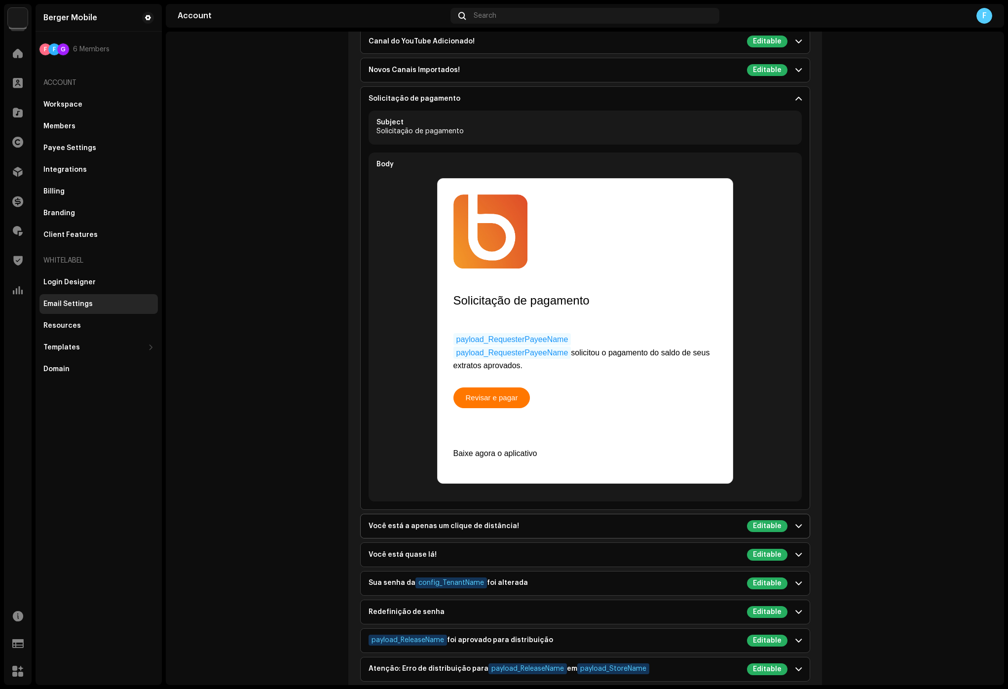
click at [511, 520] on div "Você está a apenas um clique de distância! Editable" at bounding box center [577, 526] width 419 height 12
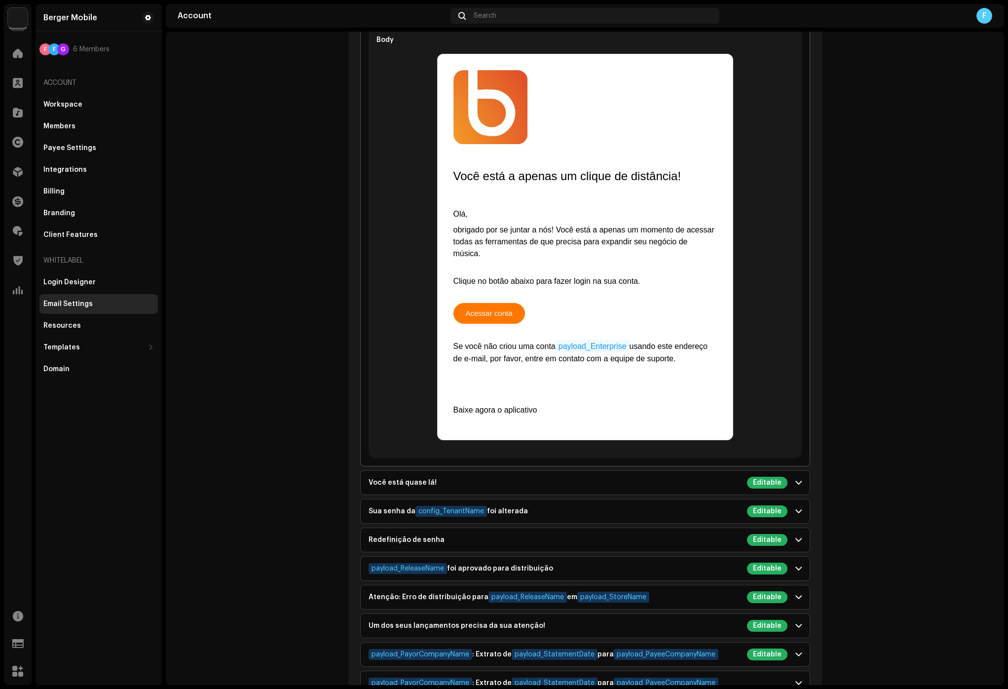
scroll to position [1747, 0]
click at [519, 488] on div "Você está quase lá! Editable" at bounding box center [577, 482] width 419 height 12
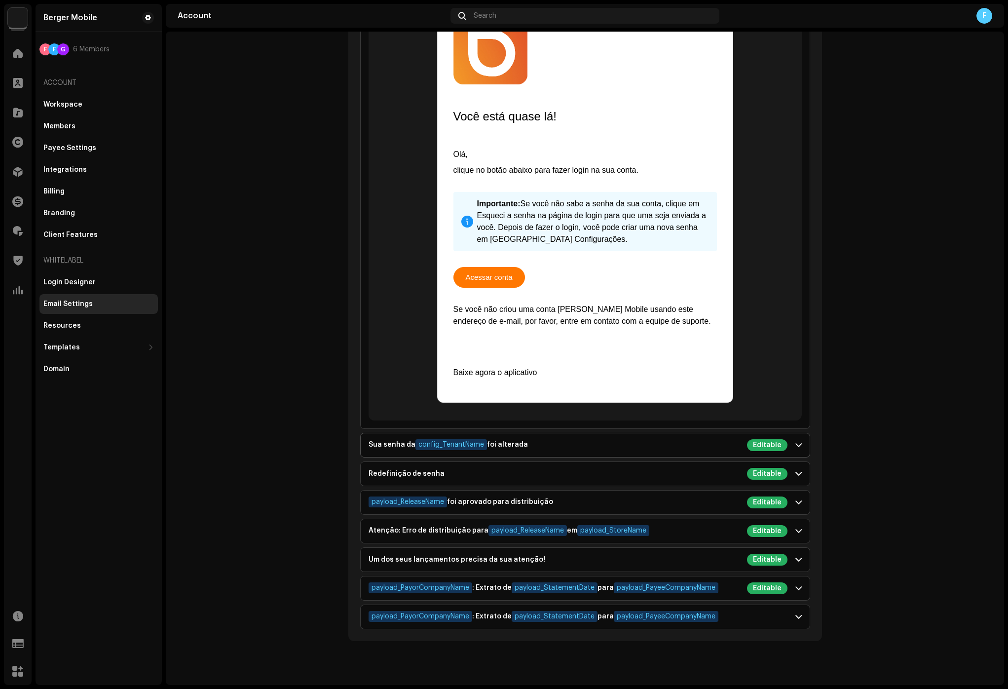
click at [517, 449] on p-accordion-header "Sua senha da config_TenantName foi alterada Editable" at bounding box center [585, 445] width 449 height 24
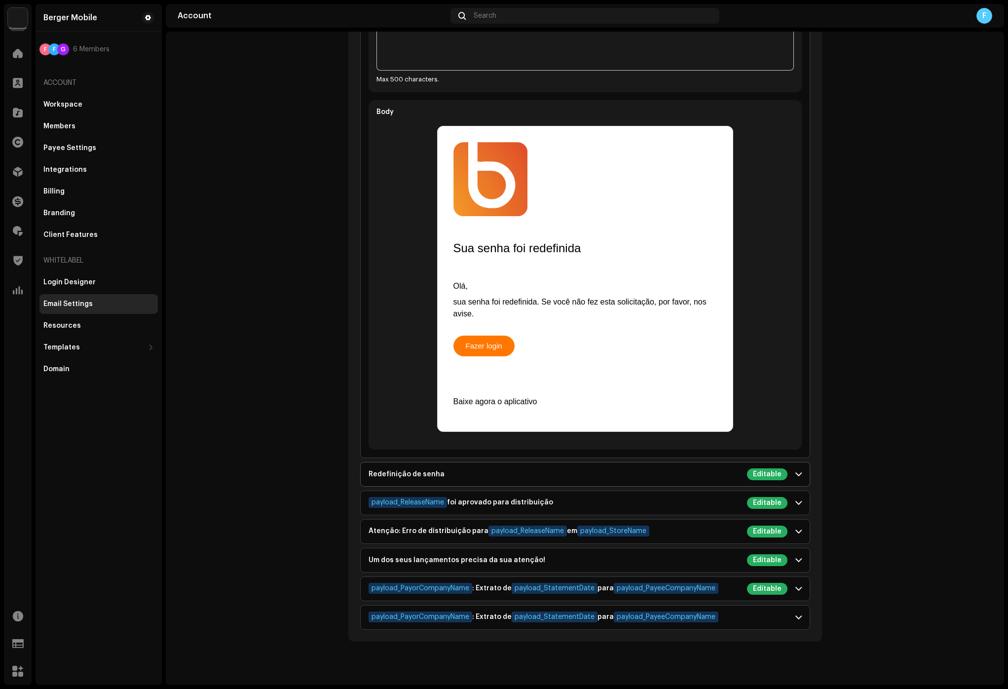
click at [517, 463] on p-accordion-header "Redefinição de senha Editable" at bounding box center [585, 474] width 449 height 24
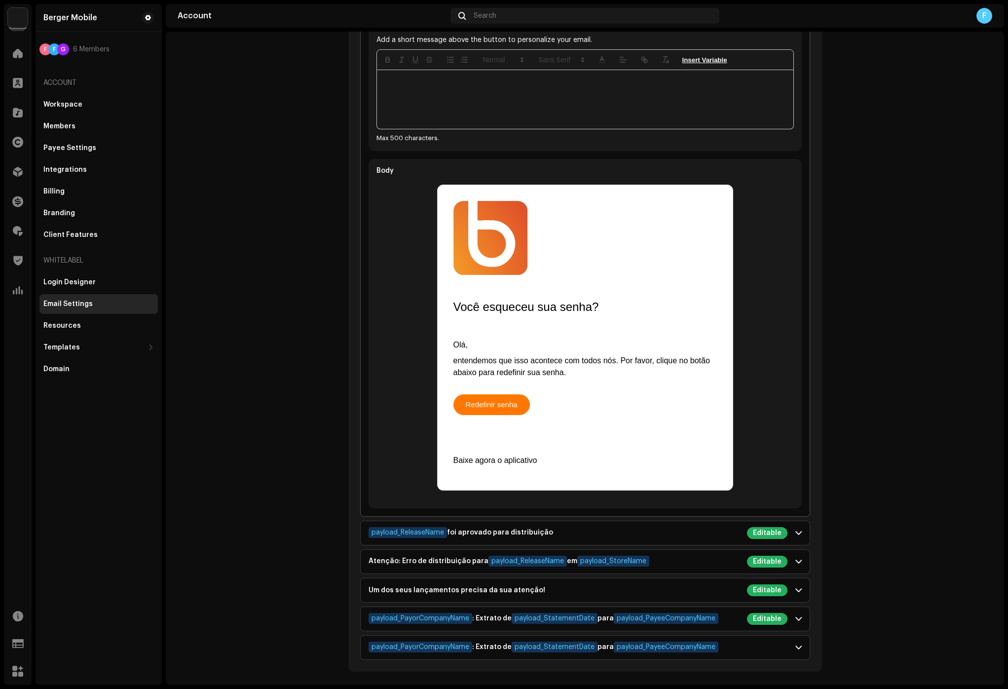
scroll to position [1732, 0]
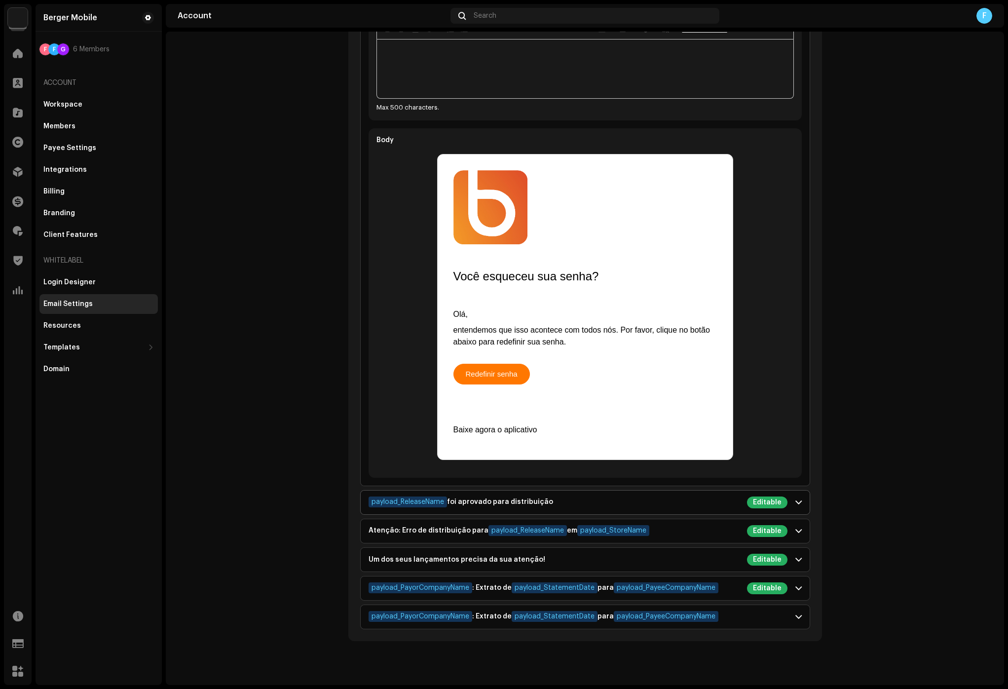
click at [497, 509] on p-accordion-header "payload_ReleaseName foi aprovado para distribuição Editable" at bounding box center [585, 502] width 449 height 24
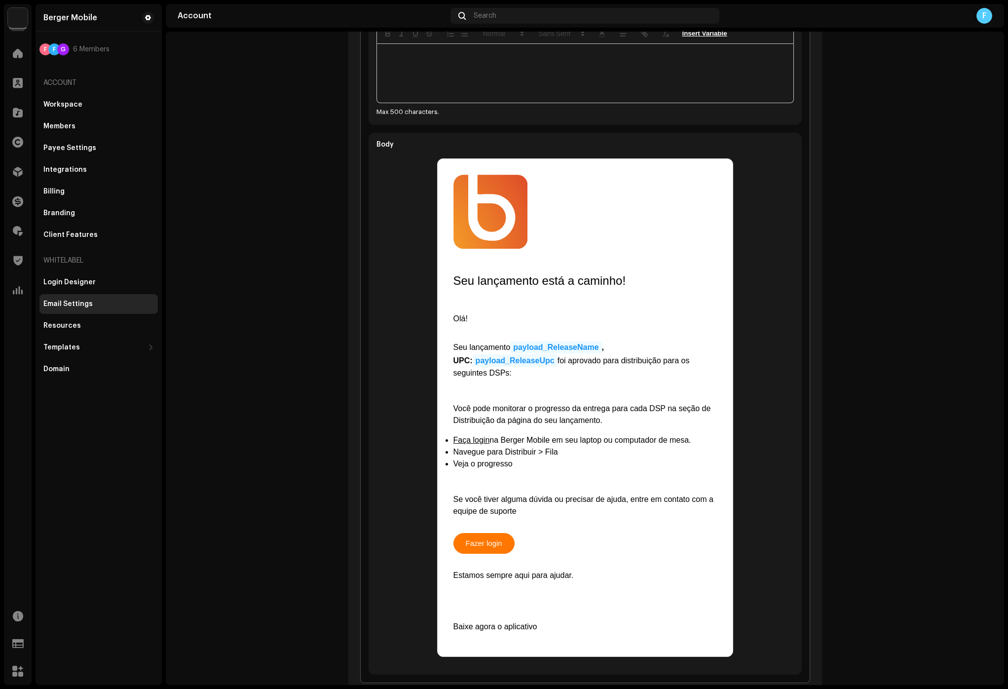
scroll to position [1888, 0]
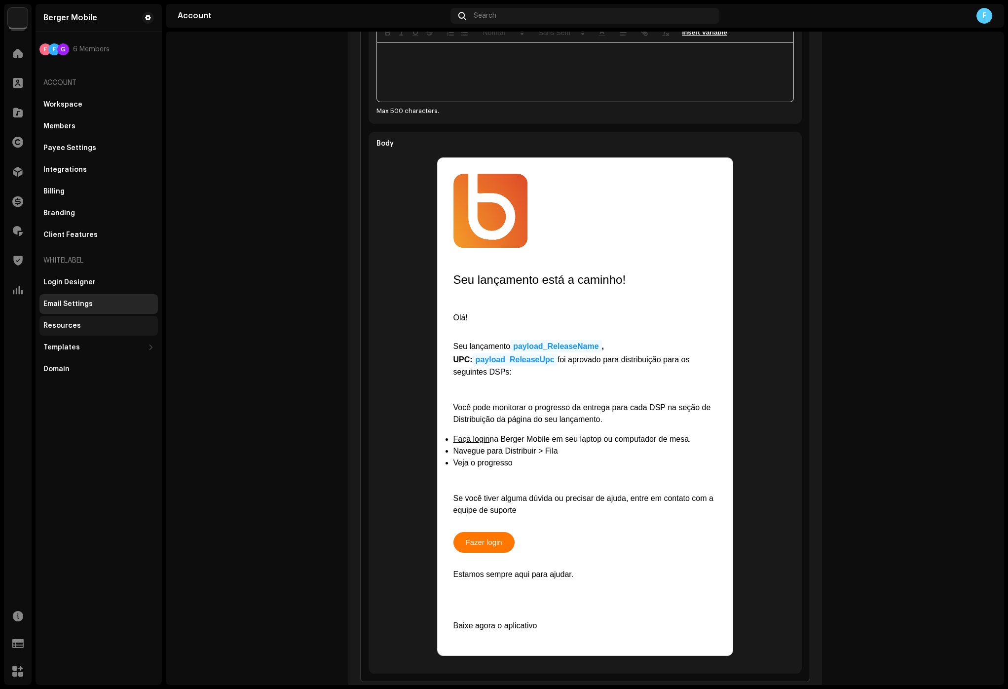
click at [92, 320] on div "Resources" at bounding box center [98, 326] width 118 height 20
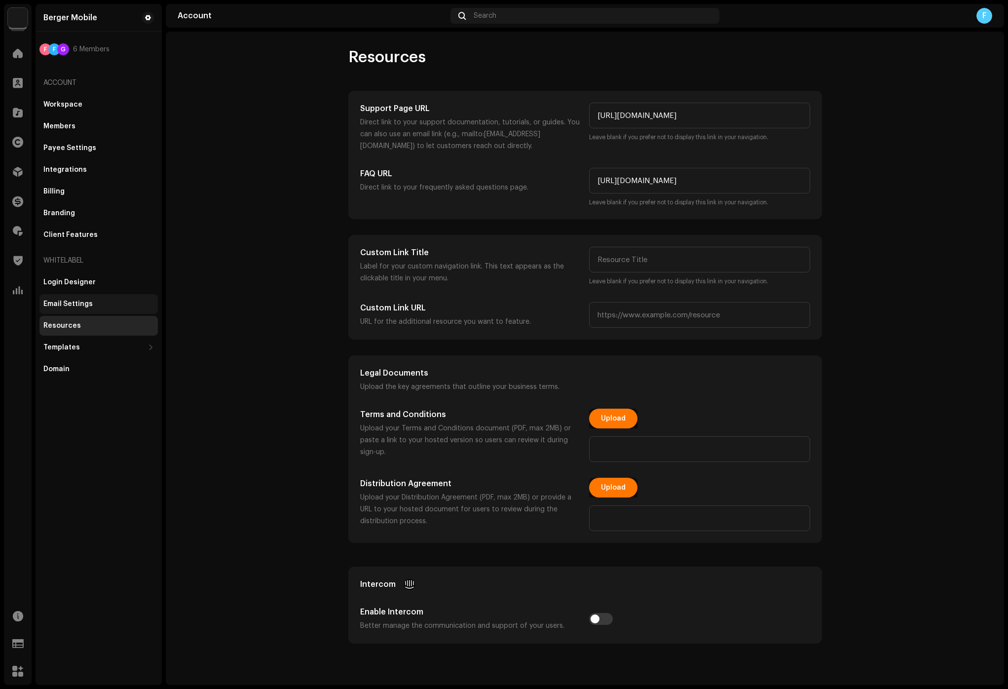
click at [116, 294] on div "Email Settings" at bounding box center [98, 304] width 118 height 20
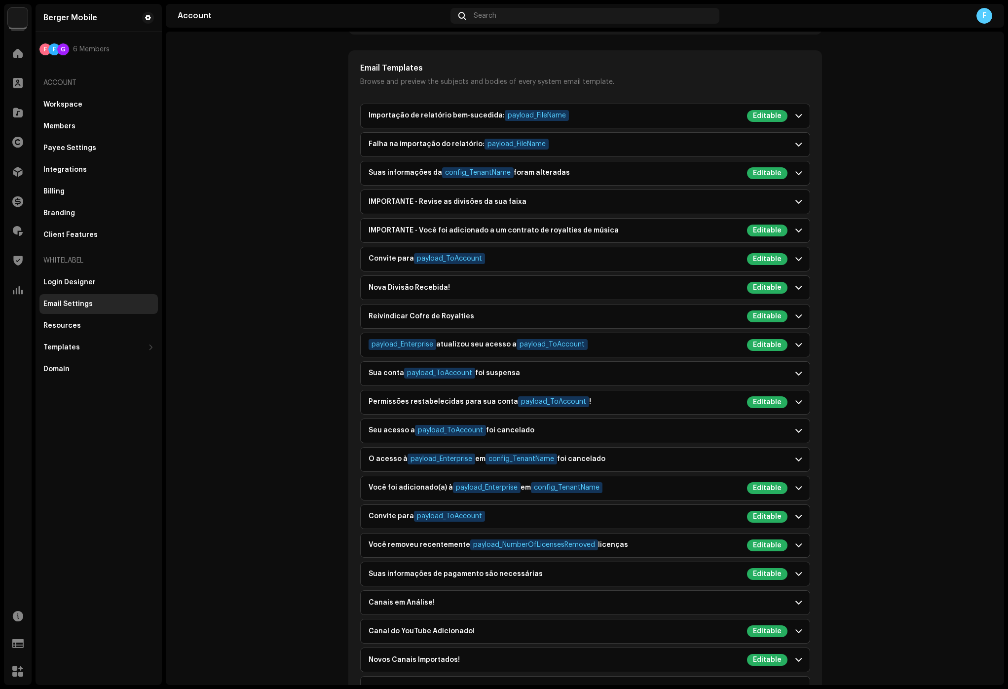
scroll to position [1193, 0]
